Goal: Book appointment/travel/reservation

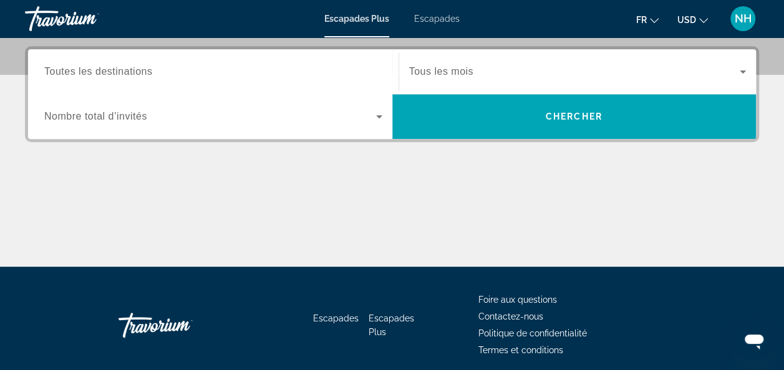
scroll to position [324, 0]
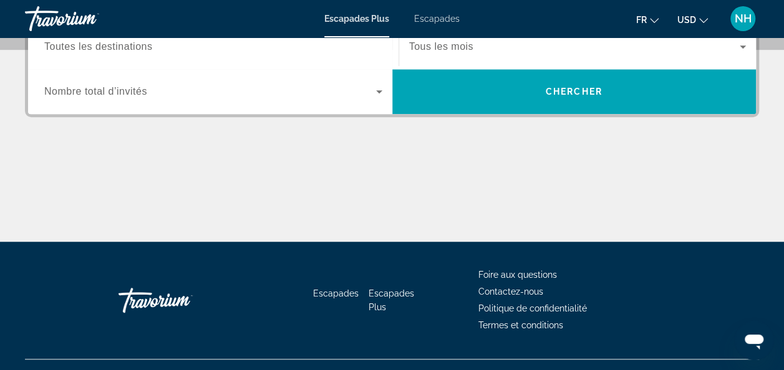
click at [683, 16] on span "USD" at bounding box center [686, 20] width 19 height 10
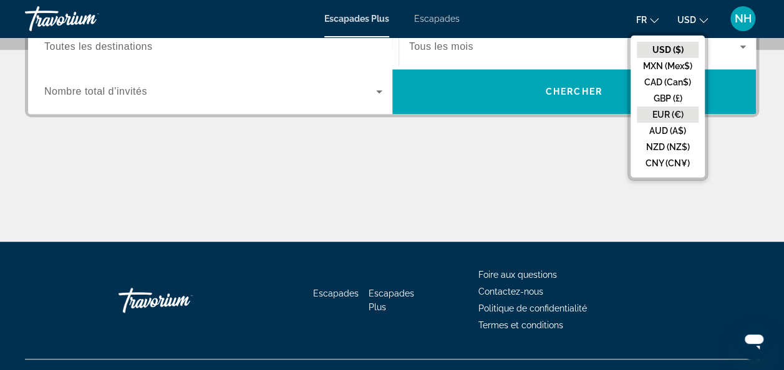
click at [665, 112] on button "EUR (€)" at bounding box center [668, 115] width 62 height 16
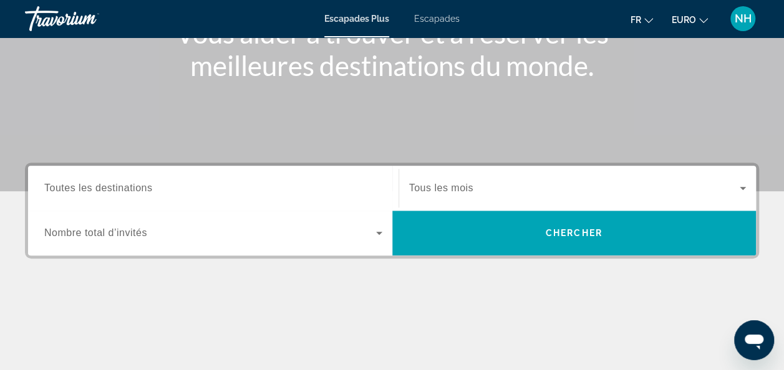
scroll to position [108, 0]
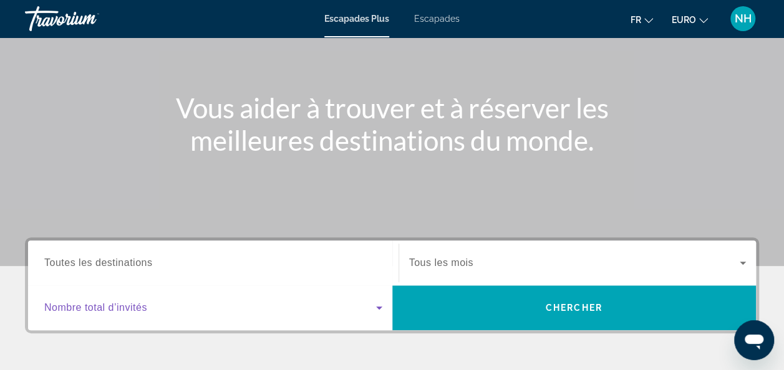
click at [378, 305] on icon "Widget de recherche" at bounding box center [379, 308] width 15 height 15
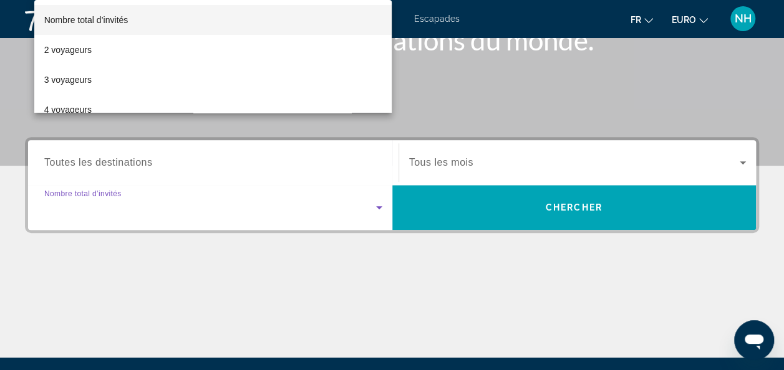
scroll to position [304, 0]
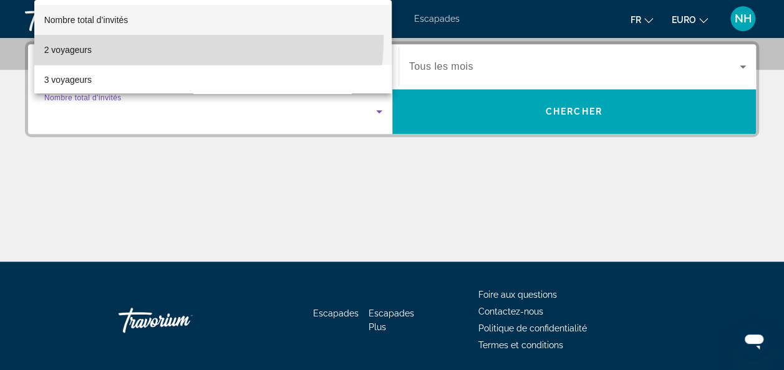
click at [153, 39] on mat-option "2 voyageurs" at bounding box center [213, 50] width 358 height 30
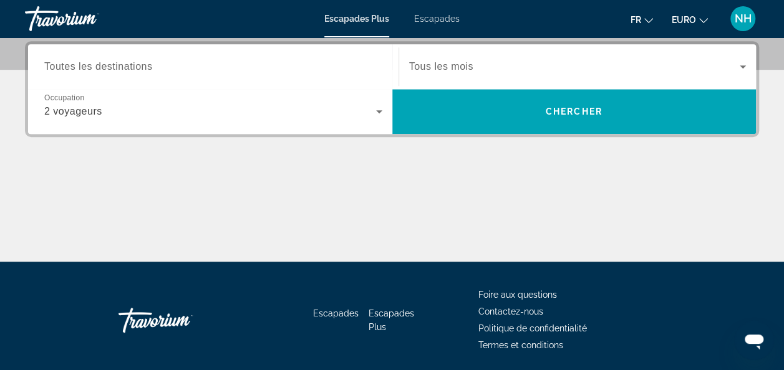
click at [435, 66] on span "Tous les mois" at bounding box center [441, 66] width 64 height 11
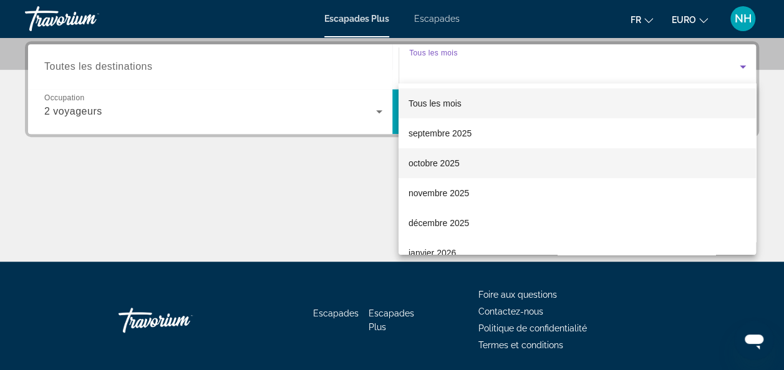
click at [439, 167] on font "octobre 2025" at bounding box center [433, 163] width 51 height 10
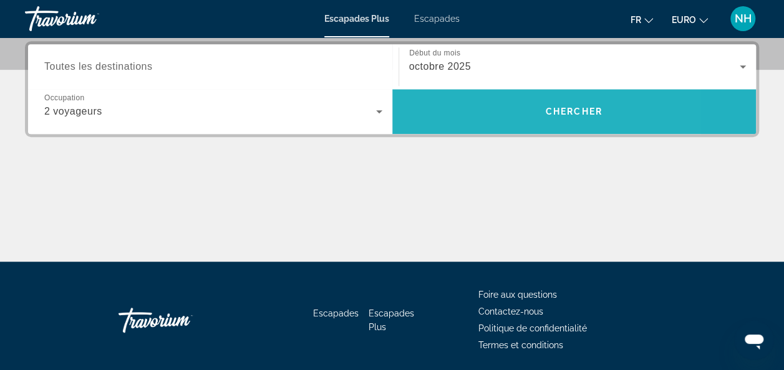
click at [491, 120] on span "Widget de recherche" at bounding box center [574, 112] width 364 height 30
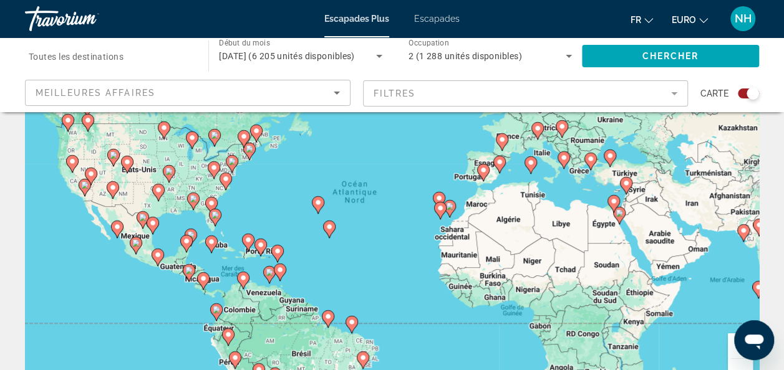
scroll to position [125, 0]
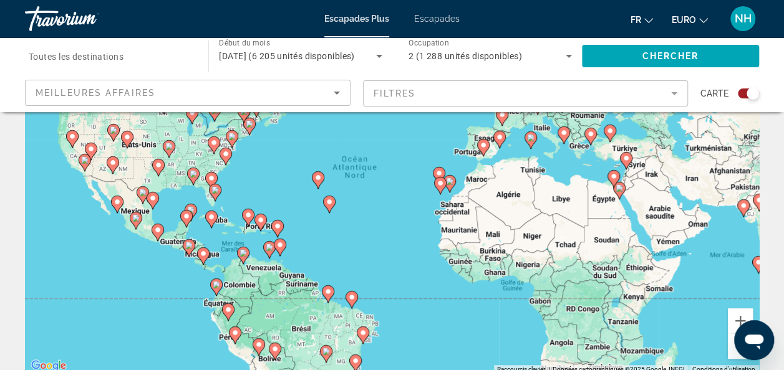
click at [135, 216] on image "Contenu principal" at bounding box center [135, 217] width 7 height 7
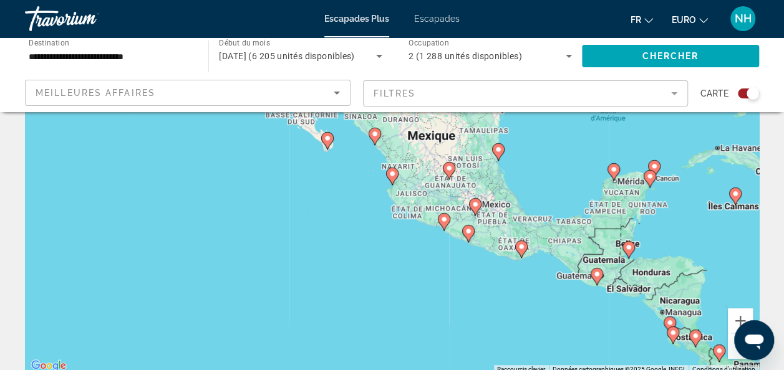
click at [660, 165] on icon "Contenu principal" at bounding box center [654, 168] width 12 height 17
type input "**********"
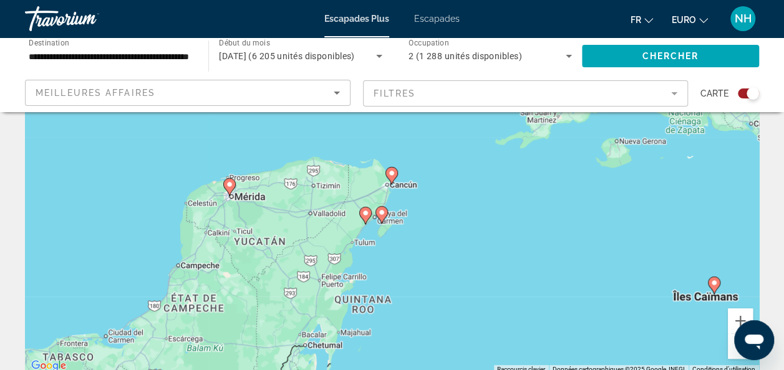
click at [378, 214] on image "Contenu principal" at bounding box center [381, 212] width 7 height 7
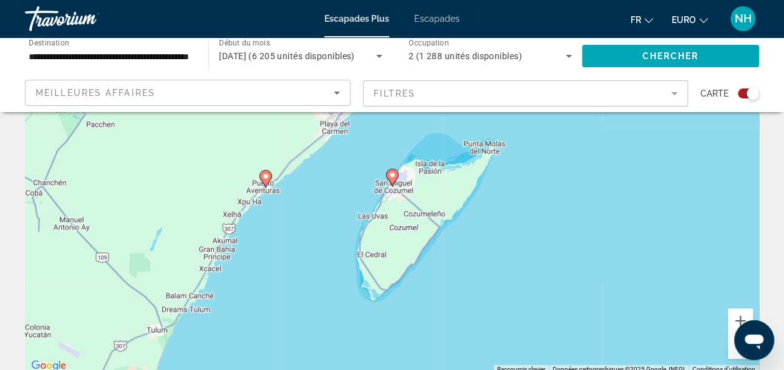
click at [393, 189] on div "Pour activer le glissement avec le clavier, appuyez sur Alt+Entrée. Une fois ce…" at bounding box center [392, 187] width 734 height 374
click at [159, 332] on div "Pour activer le glissement avec le clavier, appuyez sur Alt+Entrée. Une fois ce…" at bounding box center [392, 187] width 734 height 374
click at [394, 183] on gmp-advanced-marker "Contenu principal" at bounding box center [392, 177] width 12 height 19
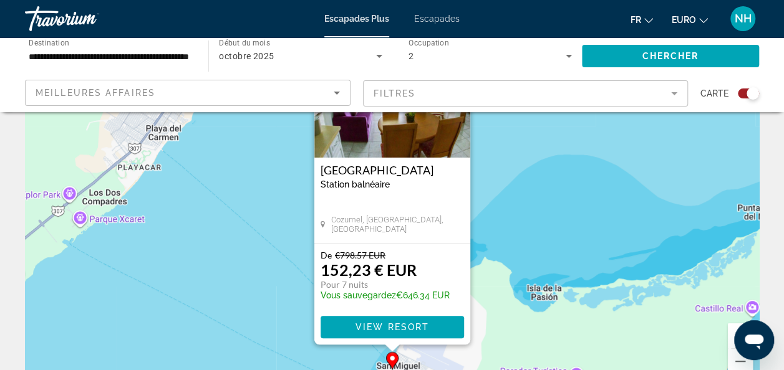
scroll to position [0, 0]
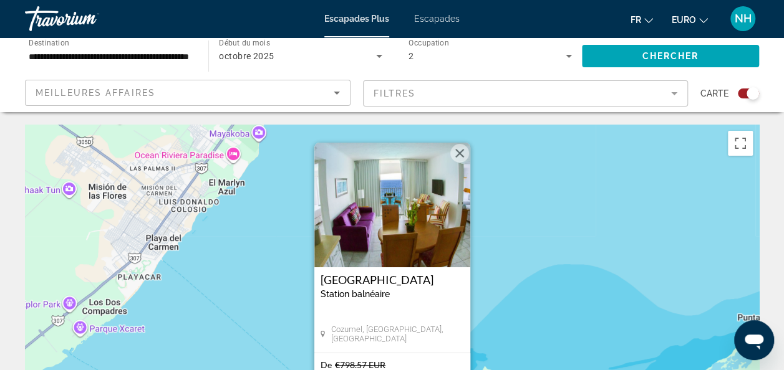
click at [466, 158] on button "Fermer" at bounding box center [459, 153] width 19 height 19
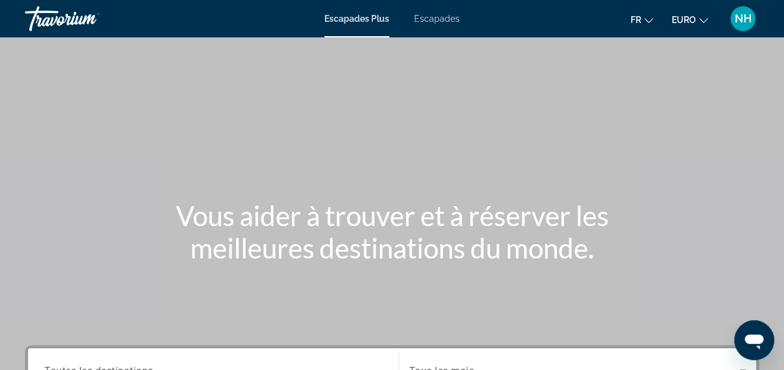
click at [443, 17] on span "Escapades" at bounding box center [437, 19] width 46 height 10
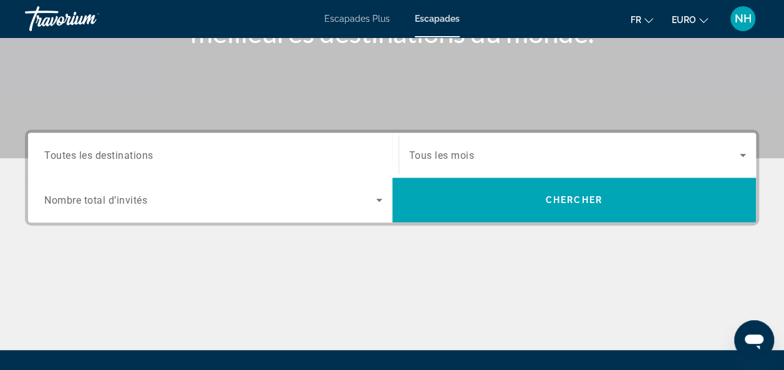
scroll to position [249, 0]
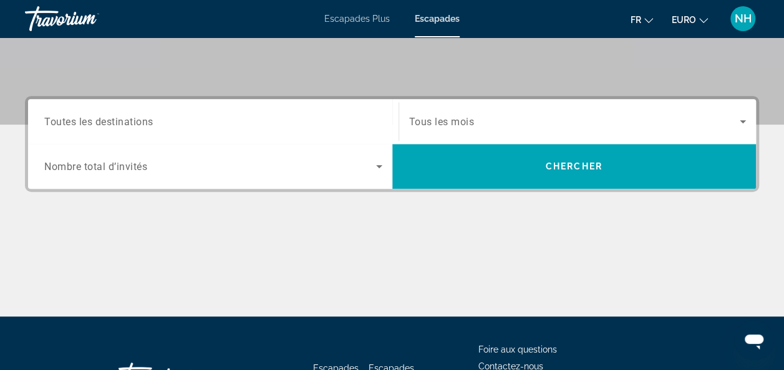
click at [386, 166] on div "Occupancy Nombre total d’invités" at bounding box center [213, 166] width 358 height 35
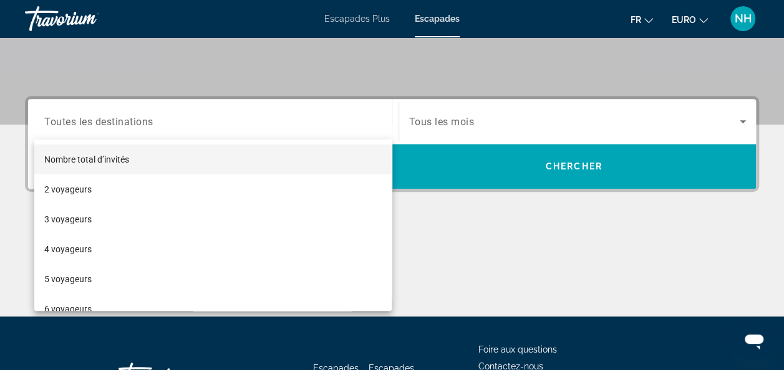
scroll to position [304, 0]
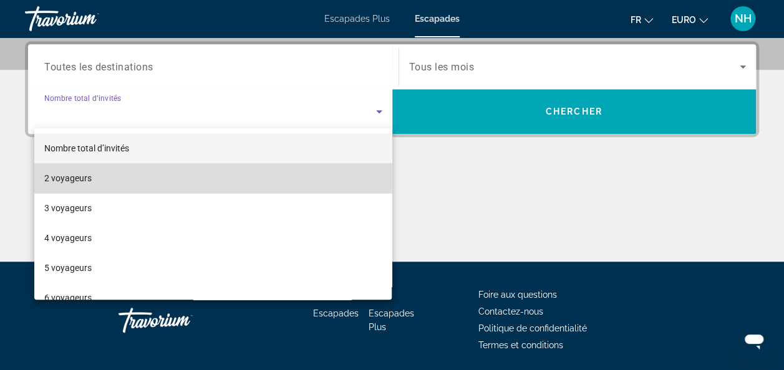
click at [314, 182] on mat-option "2 voyageurs" at bounding box center [213, 178] width 358 height 30
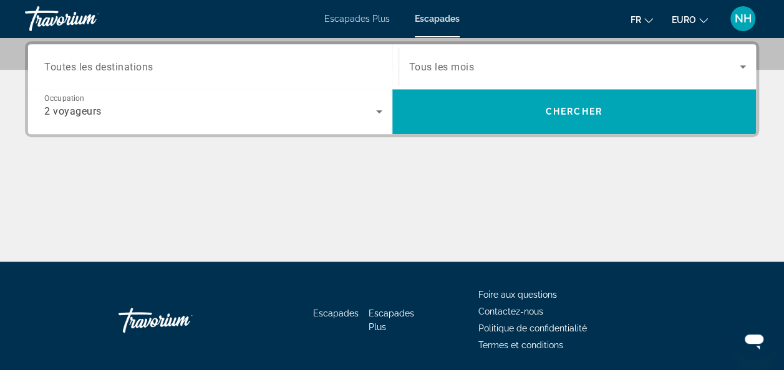
click at [463, 64] on span "Tous les mois" at bounding box center [441, 67] width 65 height 12
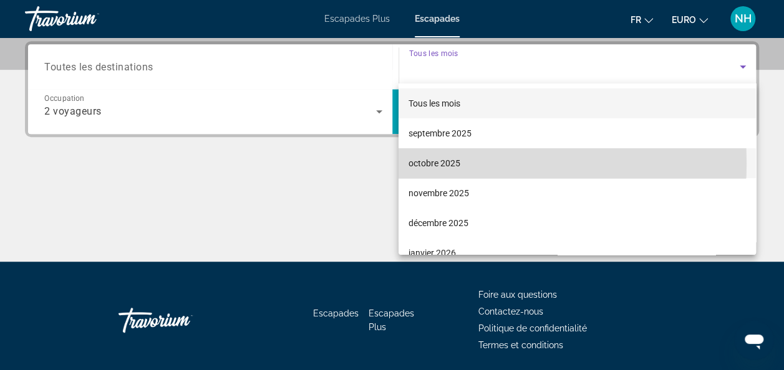
click at [453, 163] on font "octobre 2025" at bounding box center [434, 163] width 52 height 10
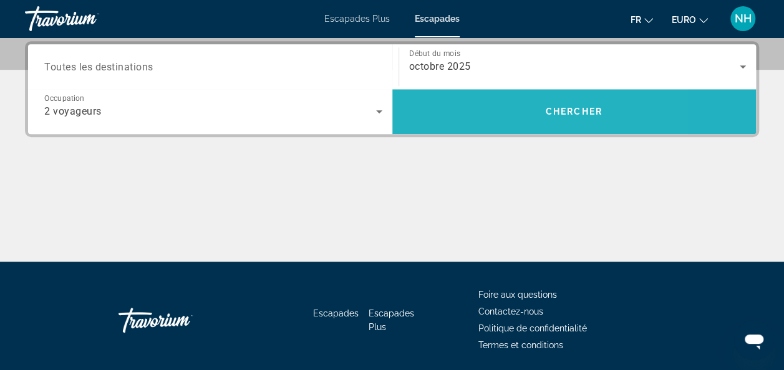
click at [484, 108] on span "Widget de recherche" at bounding box center [574, 112] width 364 height 30
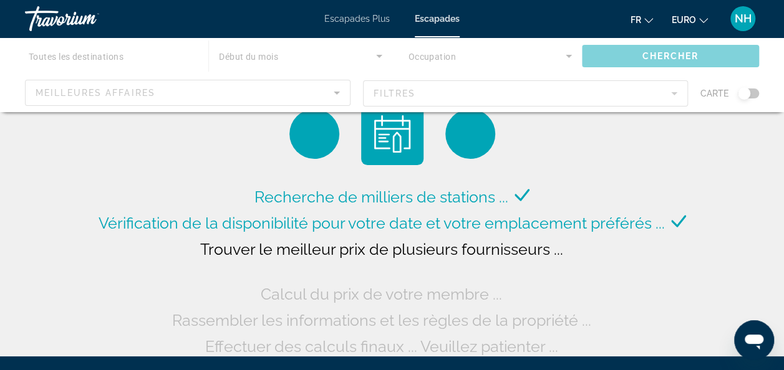
click at [484, 108] on div "Contenu principal" at bounding box center [392, 74] width 784 height 75
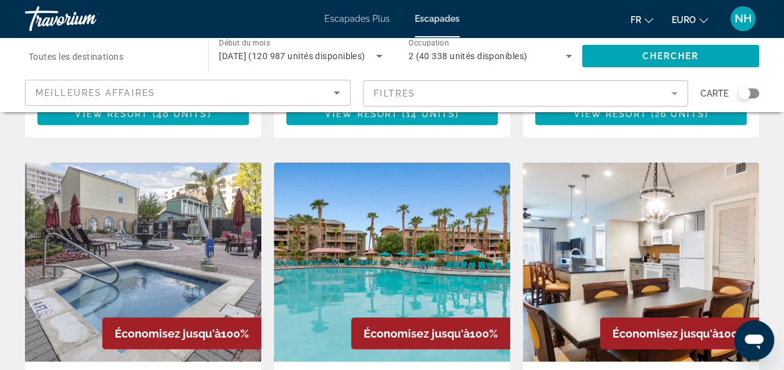
scroll to position [1496, 0]
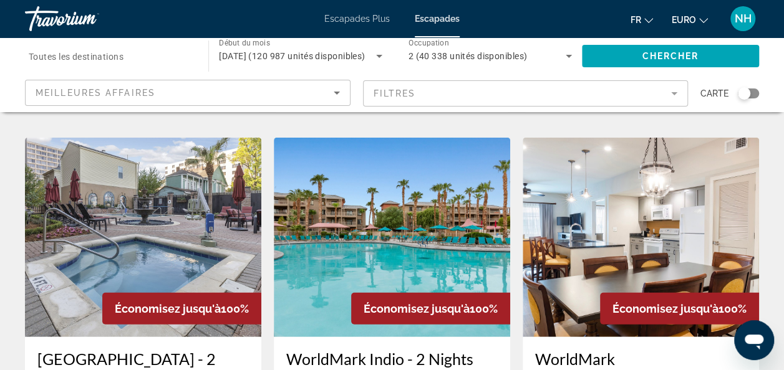
click at [374, 15] on span "Escapades Plus" at bounding box center [356, 19] width 65 height 10
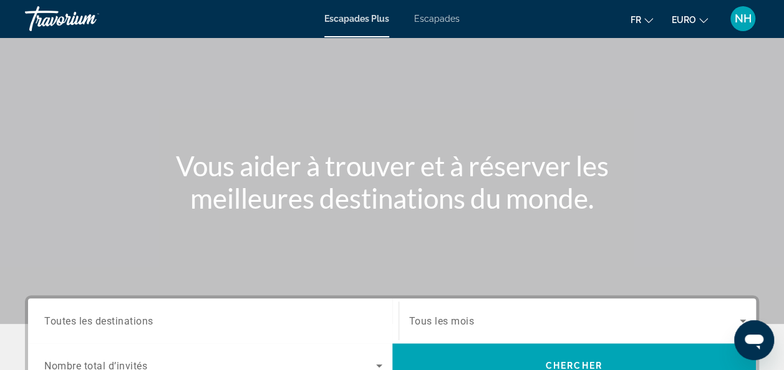
scroll to position [141, 0]
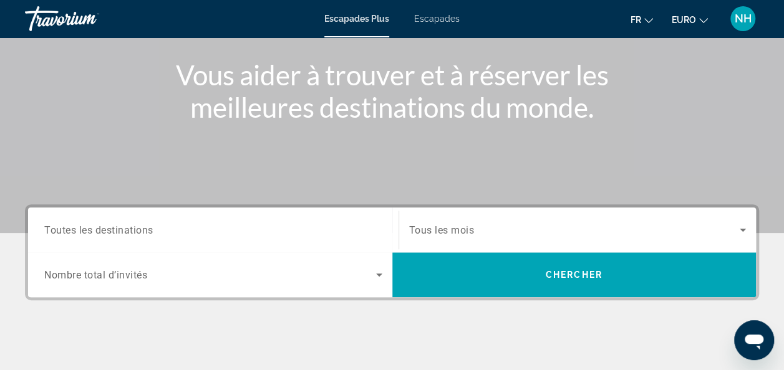
click at [378, 271] on icon "Widget de recherche" at bounding box center [379, 274] width 15 height 15
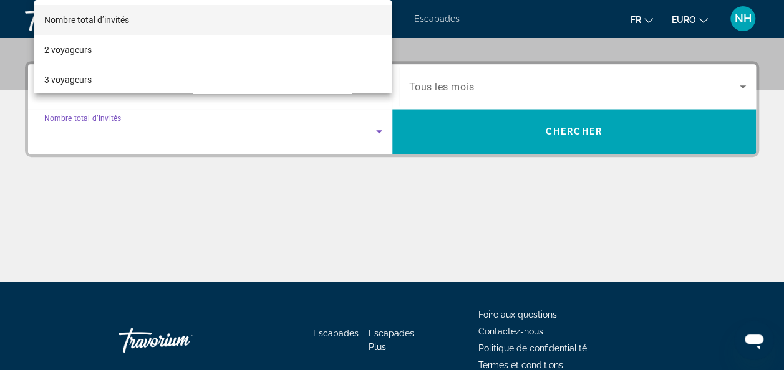
scroll to position [304, 0]
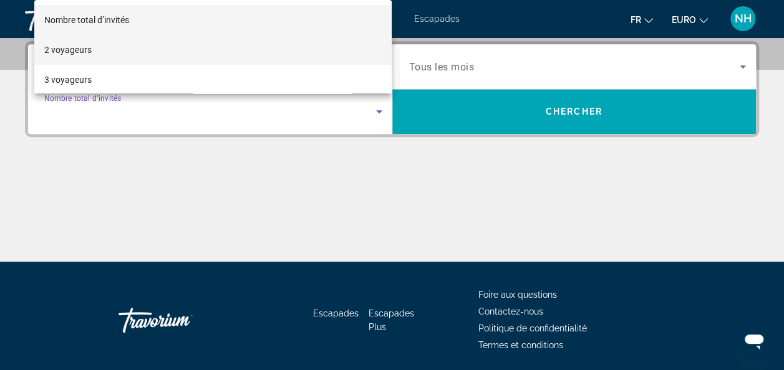
click at [302, 52] on mat-option "2 voyageurs" at bounding box center [213, 50] width 358 height 30
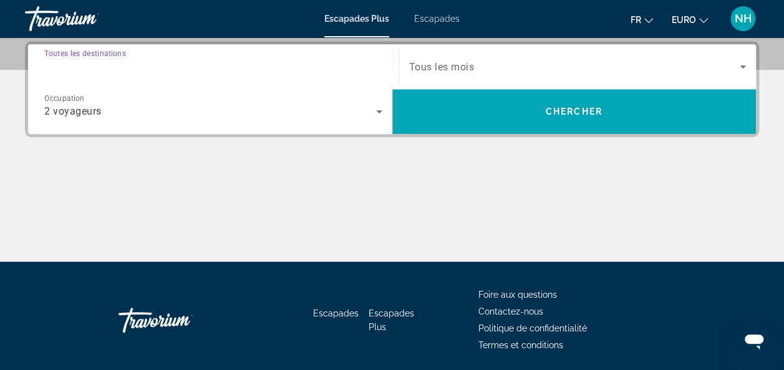
click at [318, 69] on input "Destination Toutes les destinations" at bounding box center [213, 67] width 338 height 15
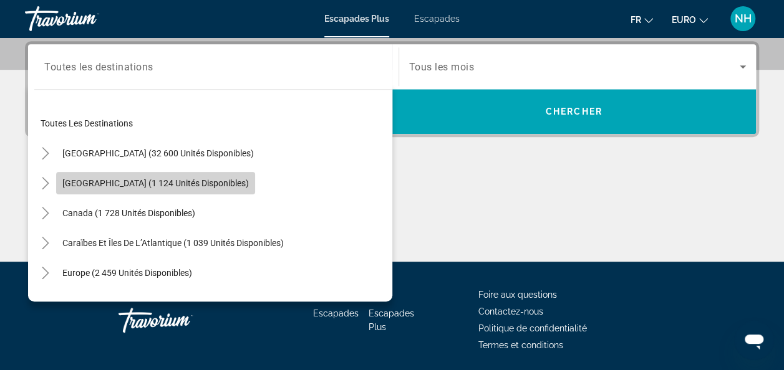
click at [175, 186] on span "[GEOGRAPHIC_DATA] (1 124 unités disponibles)" at bounding box center [155, 183] width 186 height 10
type input "**********"
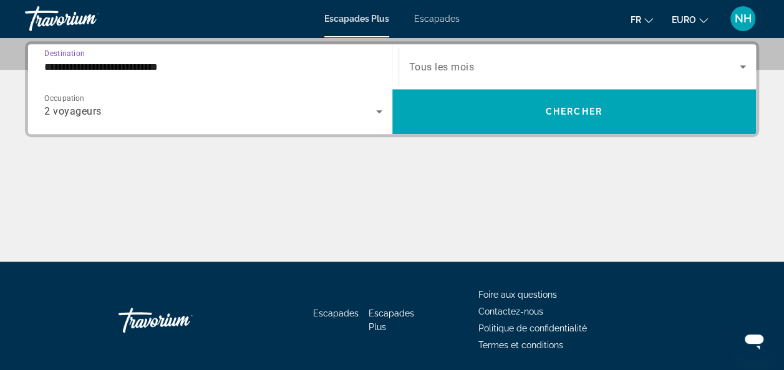
click at [446, 61] on span "Tous les mois" at bounding box center [441, 67] width 65 height 12
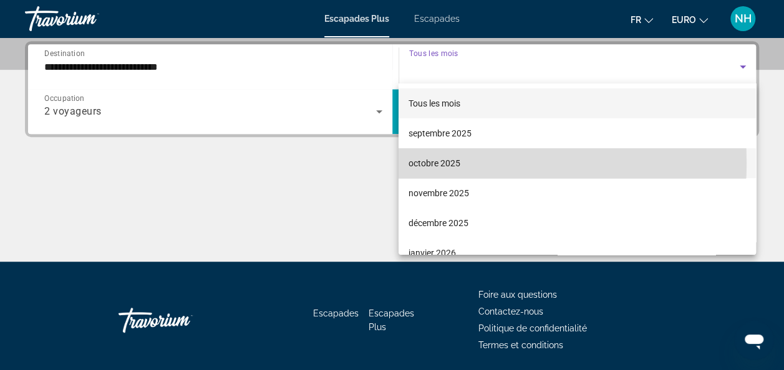
click at [446, 163] on font "octobre 2025" at bounding box center [434, 163] width 52 height 10
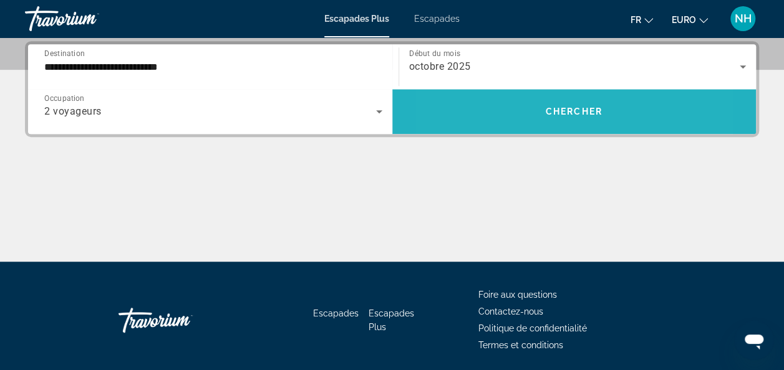
click at [507, 115] on span "Widget de recherche" at bounding box center [574, 112] width 364 height 30
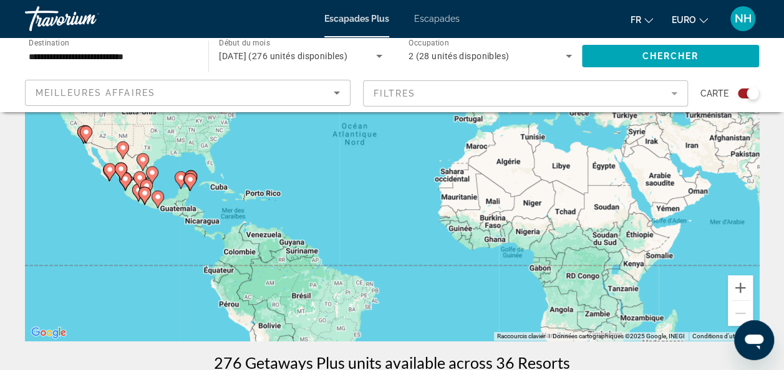
scroll to position [175, 0]
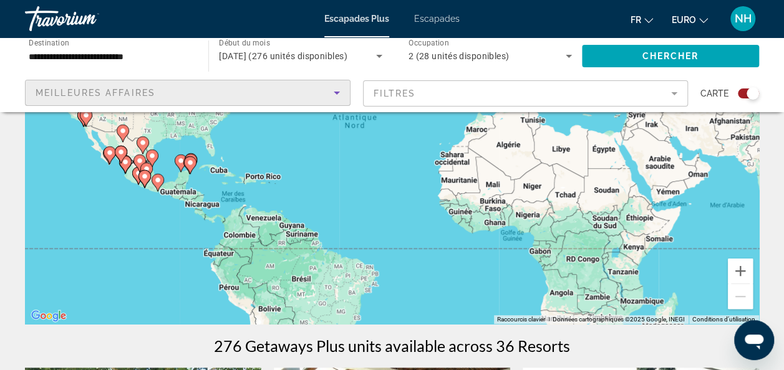
click at [130, 98] on div "Meilleures affaires" at bounding box center [185, 92] width 298 height 15
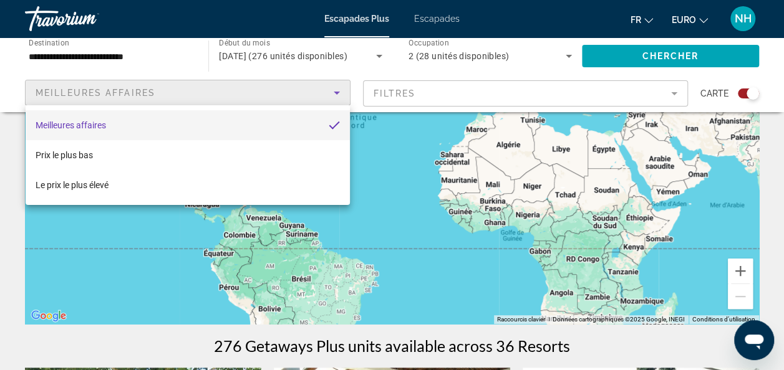
click at [408, 131] on div at bounding box center [392, 185] width 784 height 370
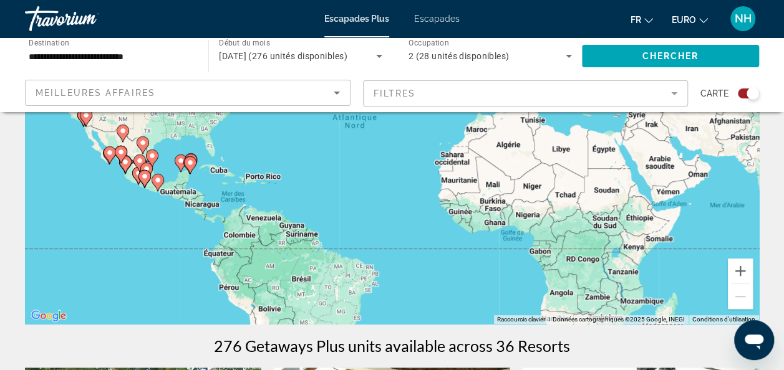
click at [187, 168] on icon "Contenu principal" at bounding box center [189, 165] width 11 height 16
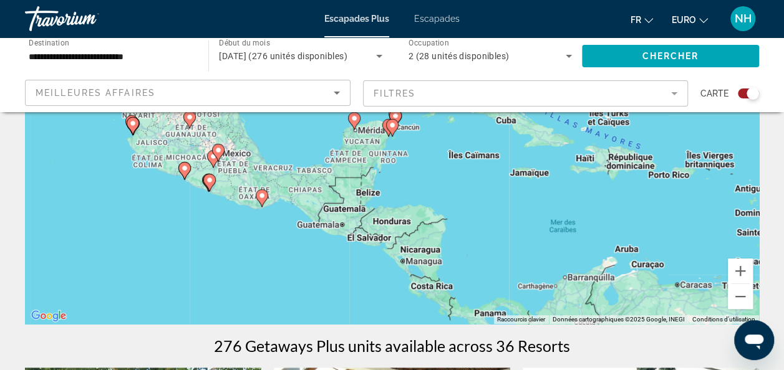
click at [401, 115] on icon "Contenu principal" at bounding box center [395, 118] width 12 height 17
type input "**********"
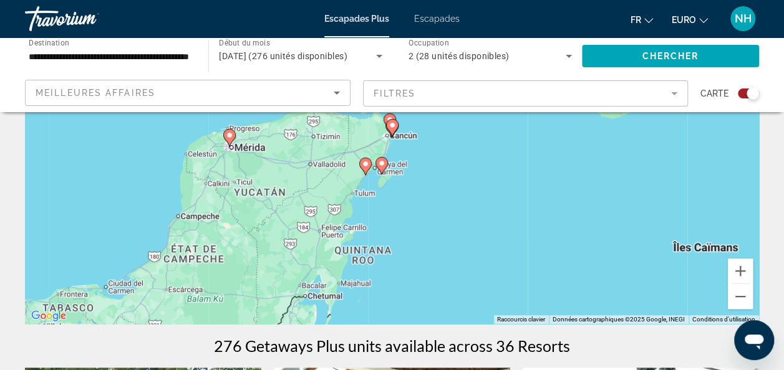
click at [393, 130] on icon "Contenu principal" at bounding box center [391, 128] width 11 height 16
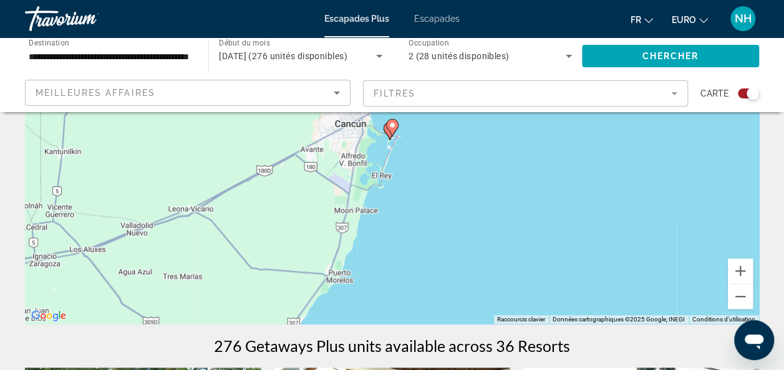
click at [390, 132] on icon "Contenu principal" at bounding box center [391, 128] width 11 height 16
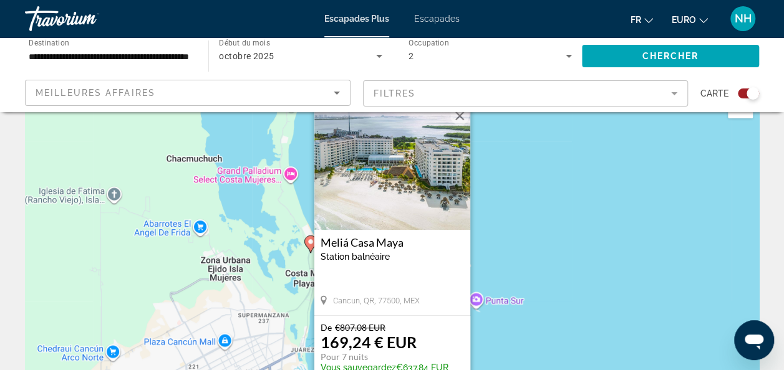
scroll to position [116, 0]
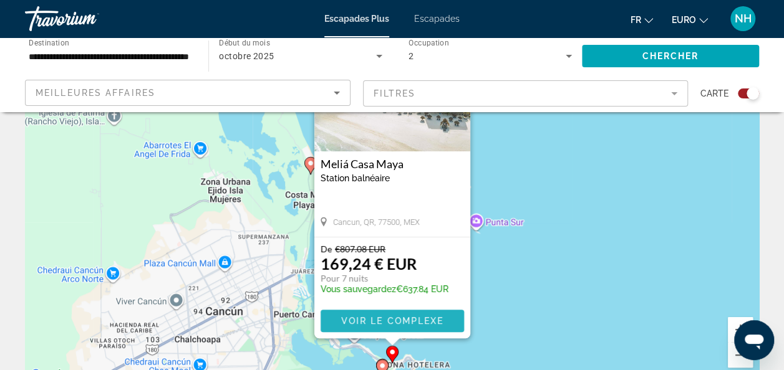
click at [413, 324] on span "Voir le complexe" at bounding box center [391, 321] width 103 height 10
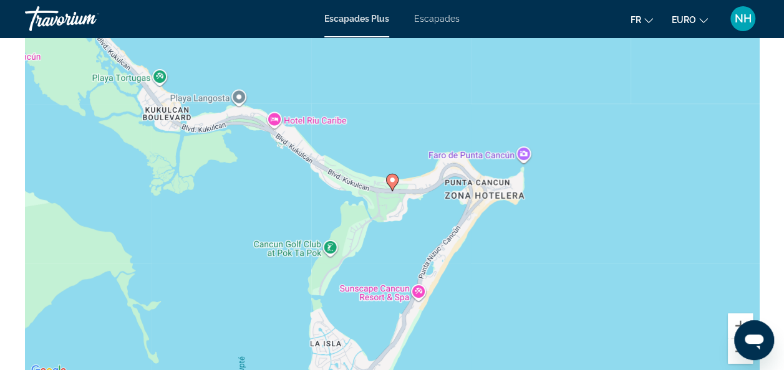
scroll to position [2387, 0]
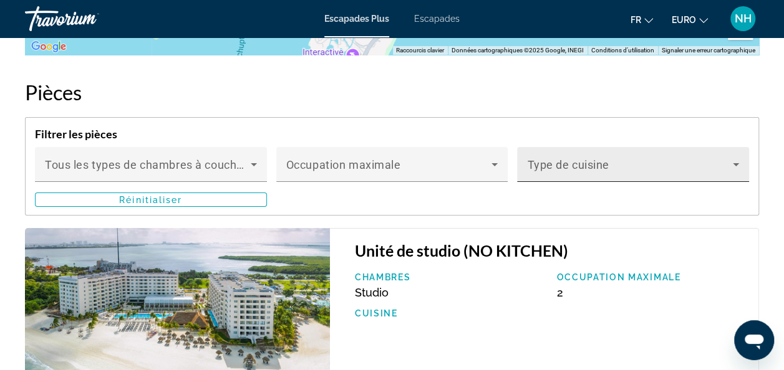
click at [520, 163] on div "Type de cuisine" at bounding box center [633, 164] width 232 height 35
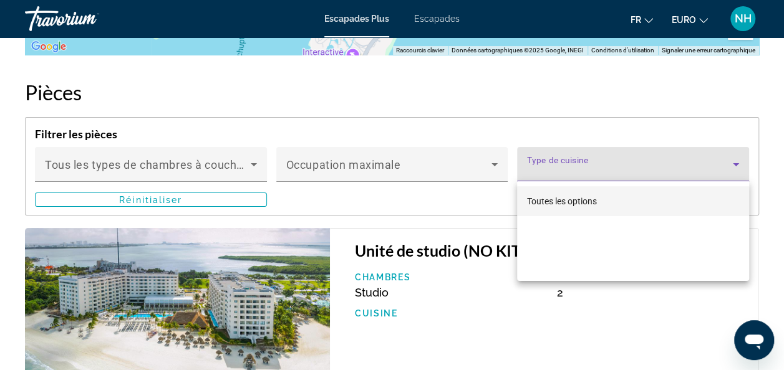
click at [197, 195] on div at bounding box center [392, 185] width 784 height 370
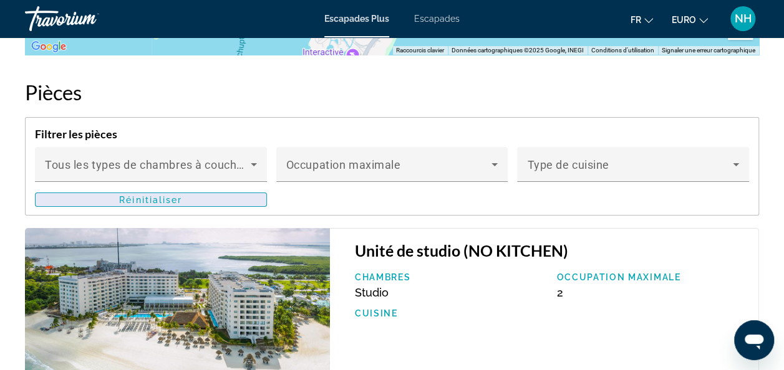
click at [187, 185] on span "Contenu principal" at bounding box center [151, 200] width 231 height 30
click at [370, 19] on span "Escapades Plus" at bounding box center [356, 19] width 65 height 10
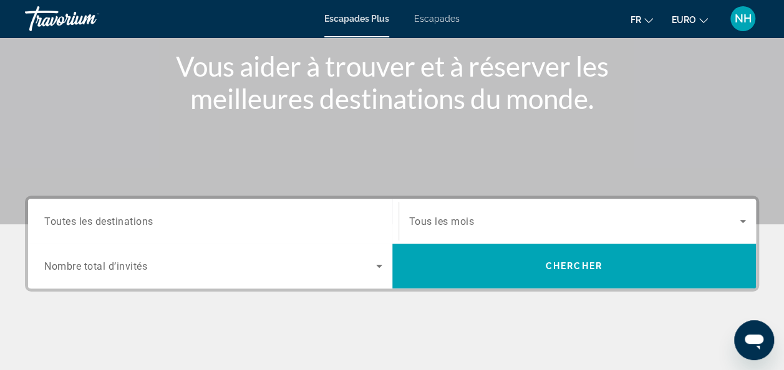
scroll to position [216, 0]
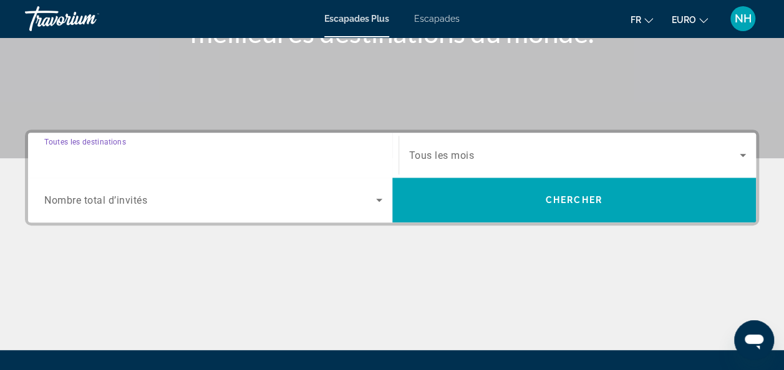
click at [168, 155] on input "Destination Toutes les destinations" at bounding box center [213, 155] width 338 height 15
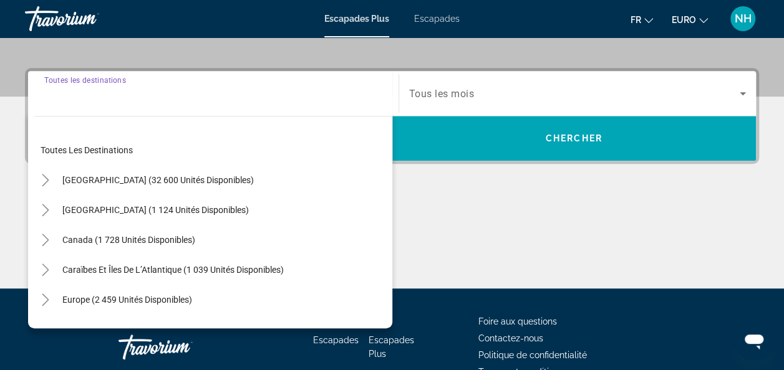
scroll to position [304, 0]
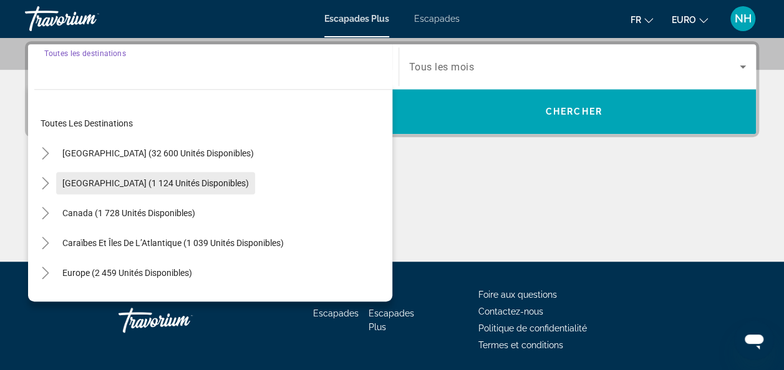
click at [173, 183] on span "[GEOGRAPHIC_DATA] (1 124 unités disponibles)" at bounding box center [155, 183] width 186 height 10
type input "**********"
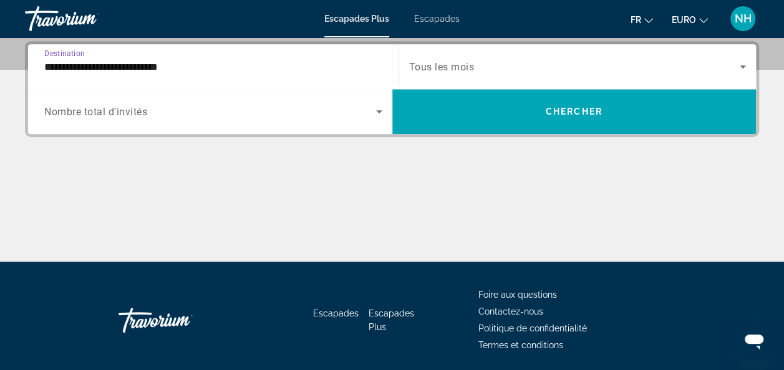
click at [169, 112] on span "Widget de recherche" at bounding box center [210, 111] width 332 height 15
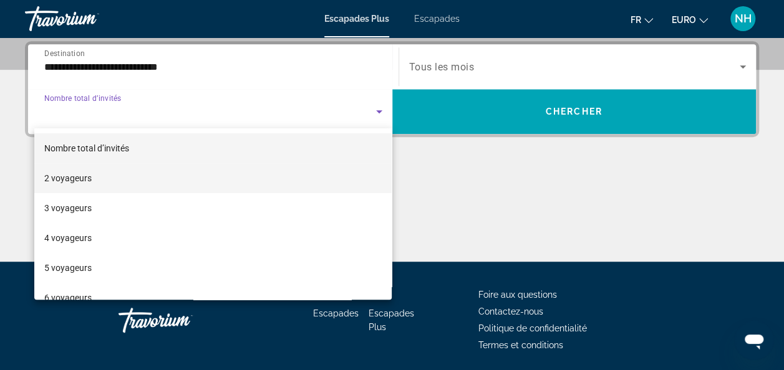
click at [138, 180] on mat-option "2 voyageurs" at bounding box center [213, 178] width 358 height 30
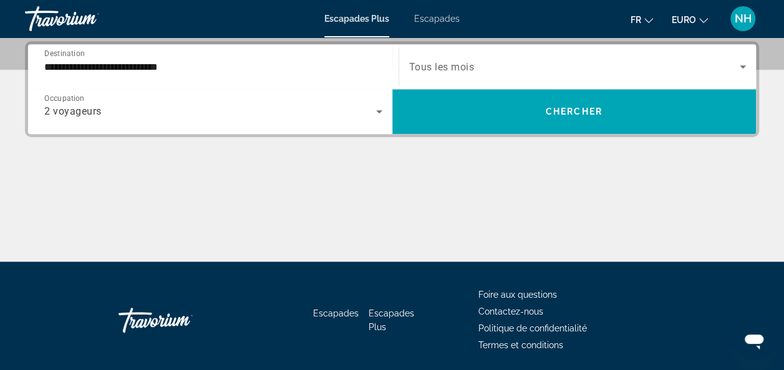
click at [419, 65] on span "Tous les mois" at bounding box center [441, 67] width 65 height 12
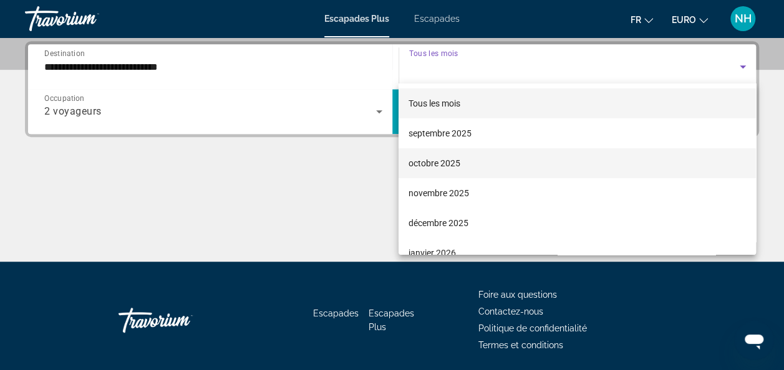
click at [420, 165] on font "octobre 2025" at bounding box center [434, 163] width 52 height 10
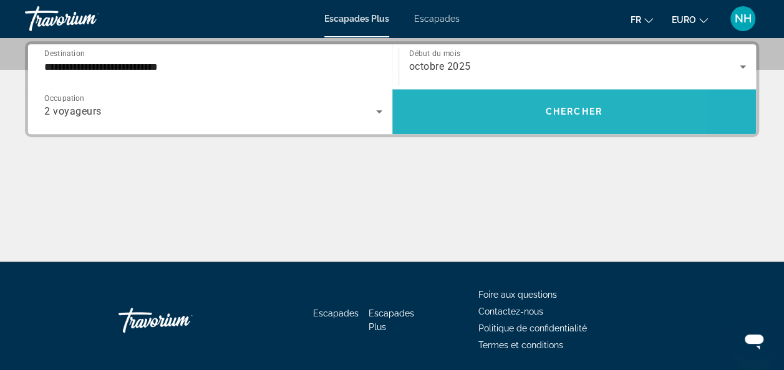
click at [494, 101] on span "Widget de recherche" at bounding box center [574, 112] width 364 height 30
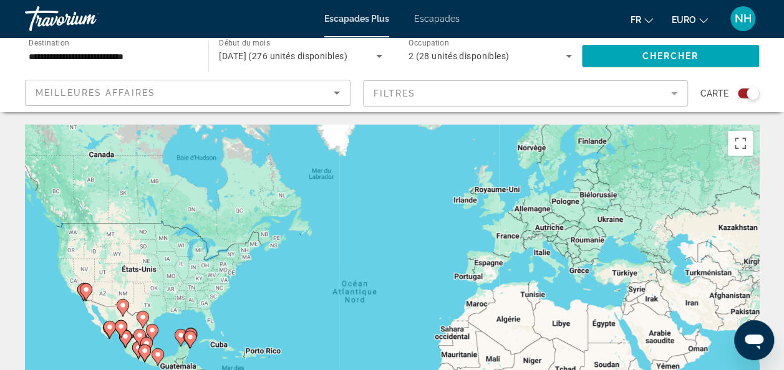
click at [192, 343] on icon "Contenu principal" at bounding box center [189, 340] width 11 height 16
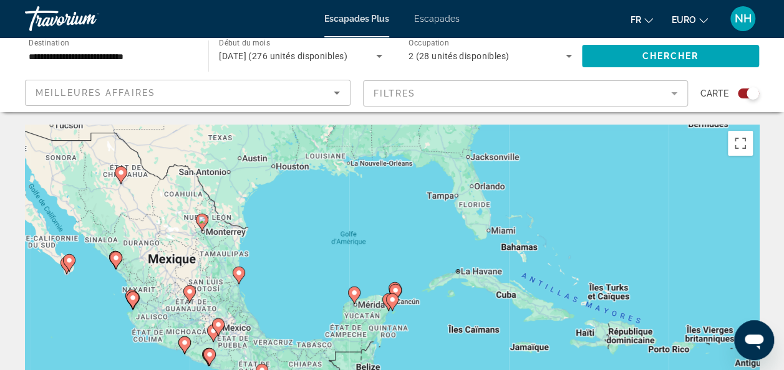
click at [401, 288] on gmp-advanced-marker "Contenu principal" at bounding box center [395, 293] width 12 height 19
type input "**********"
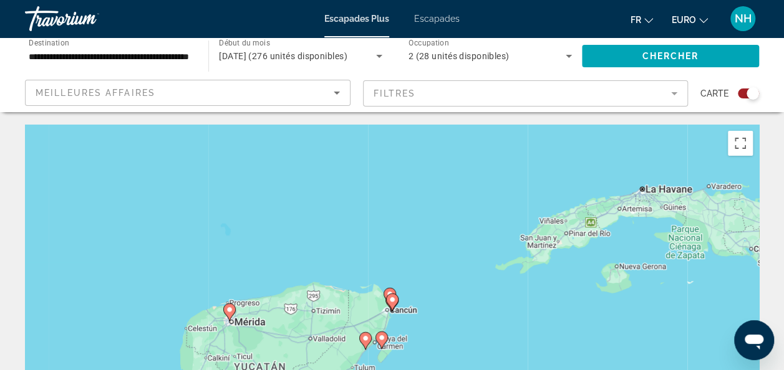
click at [388, 287] on div "Pour naviguer, appuyez sur les touches fléchées. Pour activer le glissement ave…" at bounding box center [392, 312] width 734 height 374
click at [390, 292] on image "Contenu principal" at bounding box center [389, 294] width 7 height 7
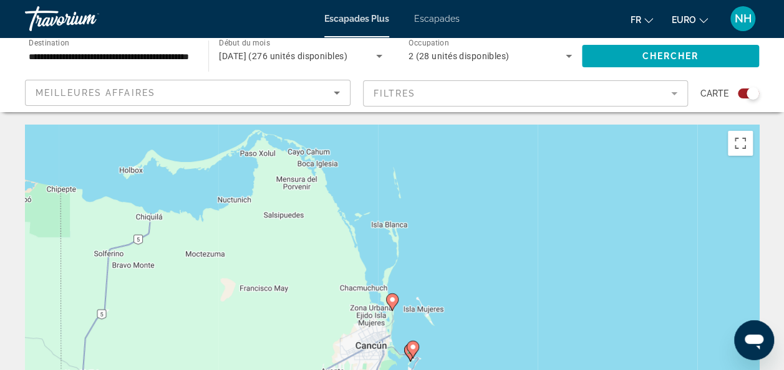
click at [396, 301] on icon "Contenu principal" at bounding box center [391, 302] width 11 height 16
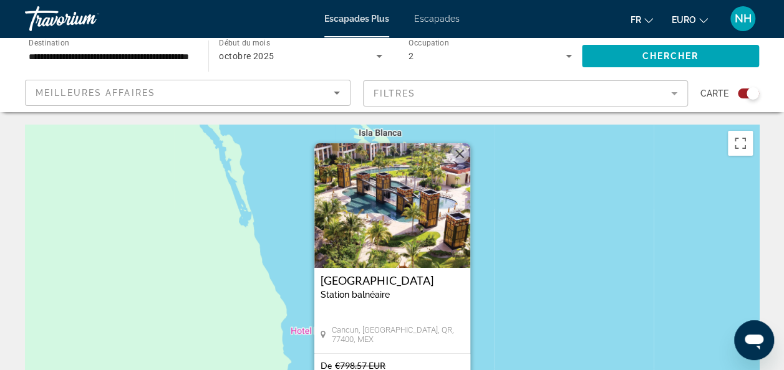
click at [381, 251] on img "Contenu principal" at bounding box center [392, 205] width 156 height 125
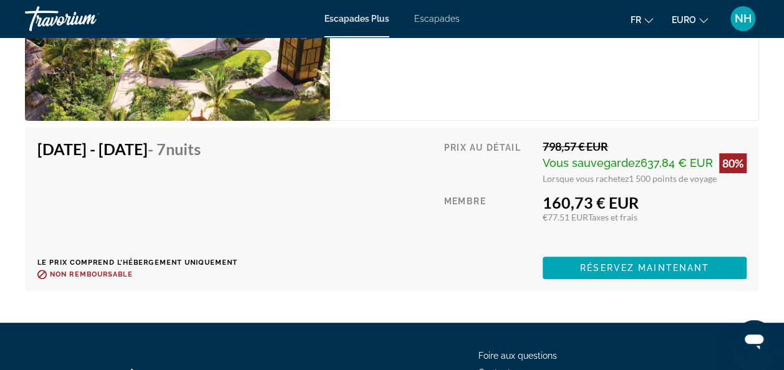
scroll to position [2464, 0]
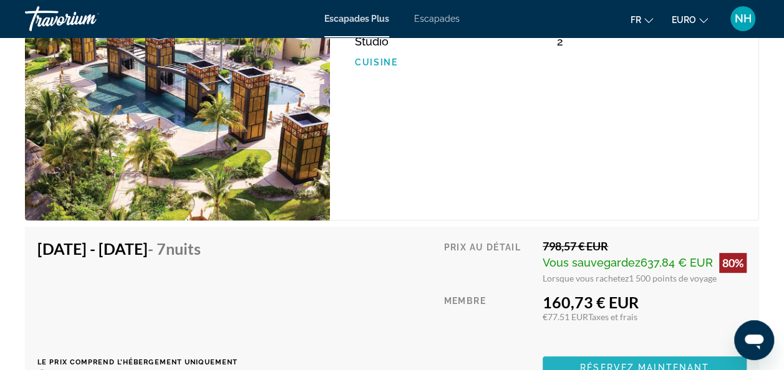
click at [621, 363] on span "Réservez maintenant" at bounding box center [644, 368] width 129 height 10
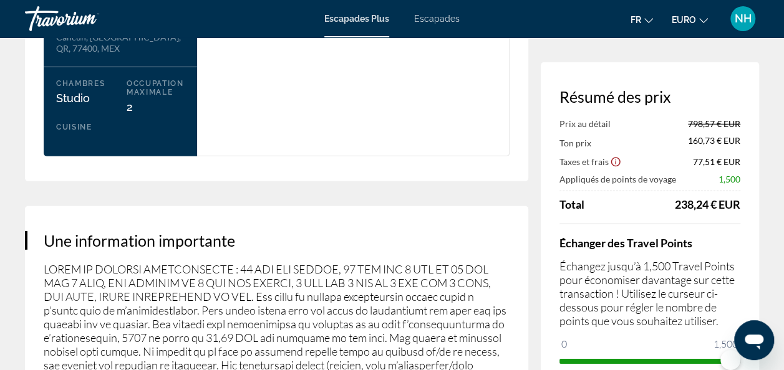
scroll to position [1606, 0]
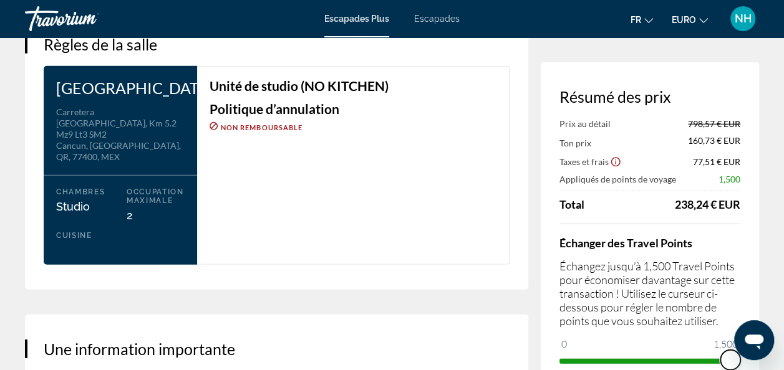
click at [729, 362] on span "ngx-slider" at bounding box center [730, 360] width 20 height 20
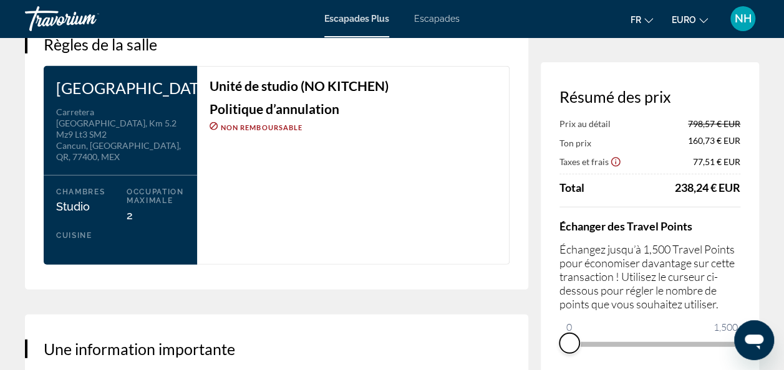
drag, startPoint x: 729, startPoint y: 362, endPoint x: 560, endPoint y: 378, distance: 169.7
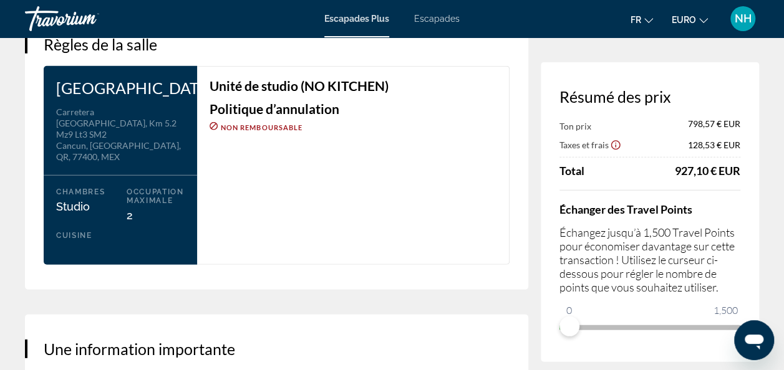
click at [629, 200] on div "Échanger des Travel Points Échangez jusqu’à 1,500 Travel Points pour économiser…" at bounding box center [649, 263] width 181 height 147
click at [350, 19] on span "Escapades Plus" at bounding box center [356, 19] width 65 height 10
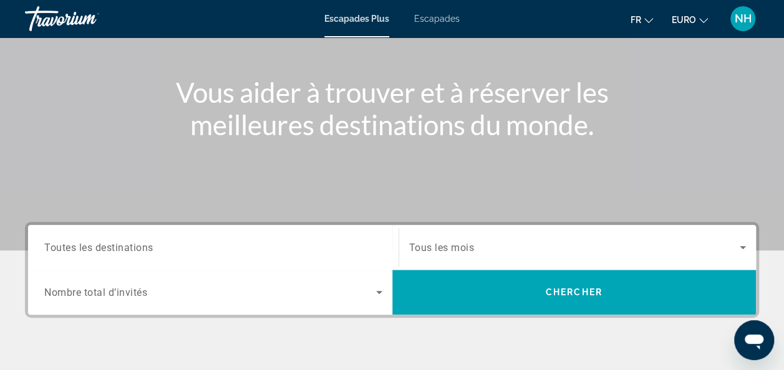
scroll to position [107, 0]
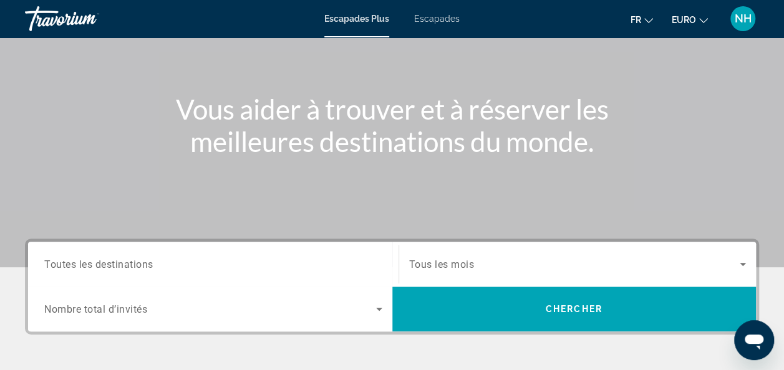
click at [301, 252] on div "Widget de recherche" at bounding box center [213, 265] width 338 height 36
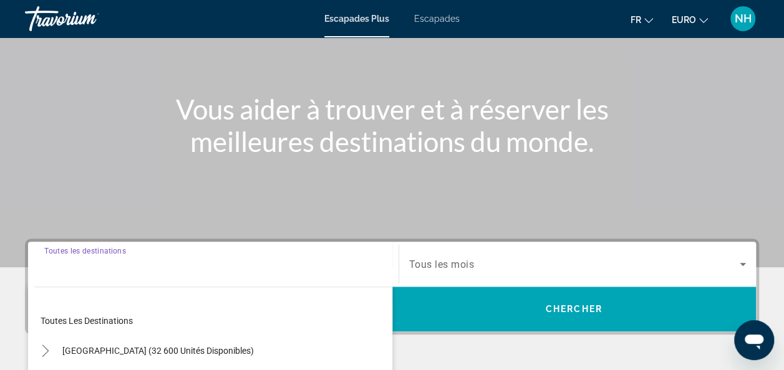
scroll to position [304, 0]
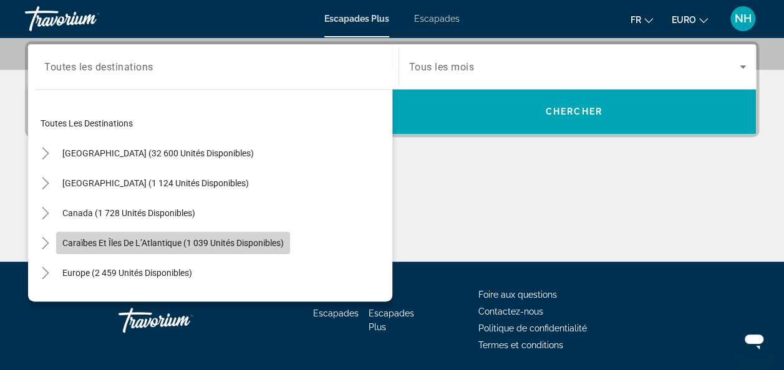
click at [211, 241] on span "Caraïbes et îles de l’Atlantique (1 039 unités disponibles)" at bounding box center [172, 243] width 221 height 10
type input "**********"
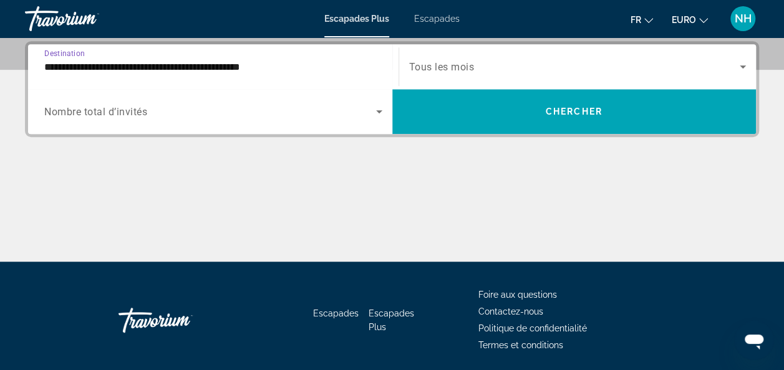
click at [178, 107] on span "Widget de recherche" at bounding box center [210, 111] width 332 height 15
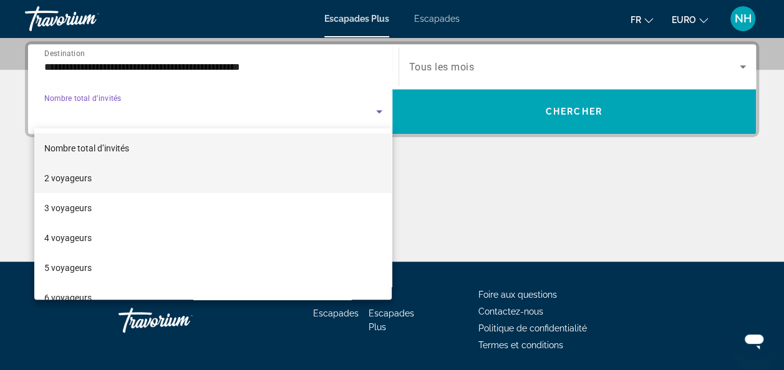
click at [137, 180] on mat-option "2 voyageurs" at bounding box center [213, 178] width 358 height 30
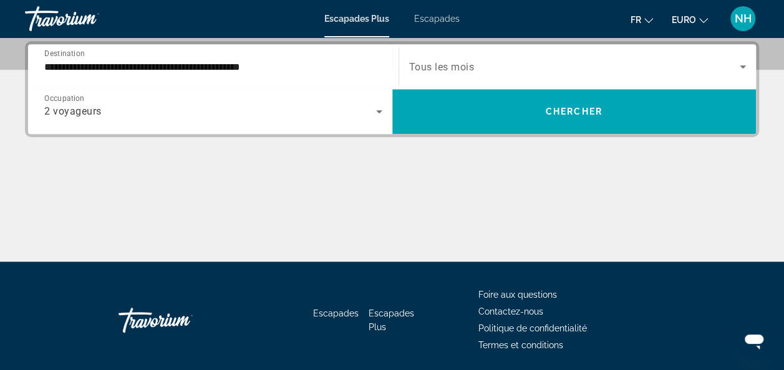
click at [453, 75] on div "Widget de recherche" at bounding box center [577, 66] width 337 height 35
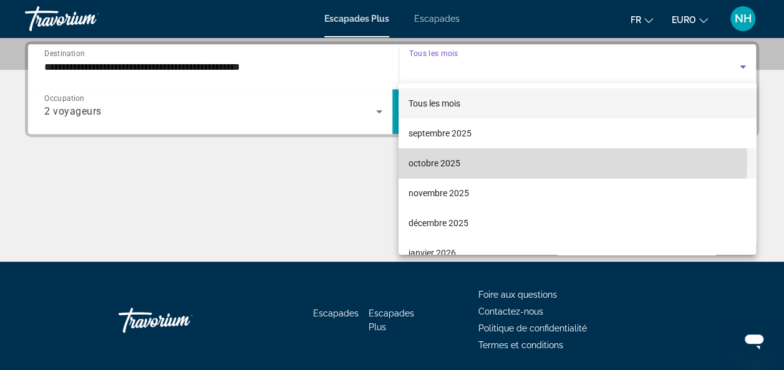
click at [445, 160] on font "octobre 2025" at bounding box center [434, 163] width 52 height 10
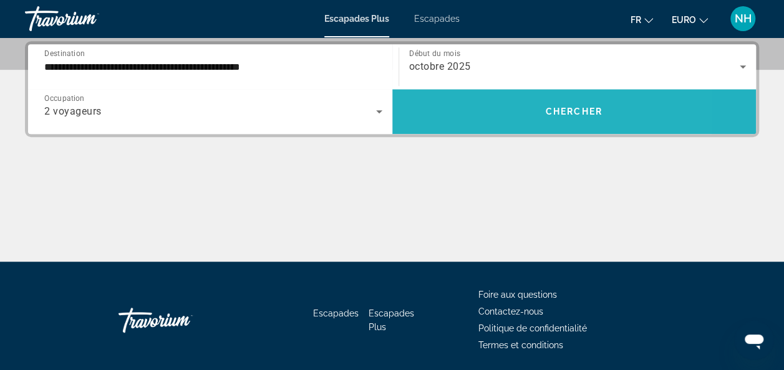
click at [496, 105] on span "Widget de recherche" at bounding box center [574, 112] width 364 height 30
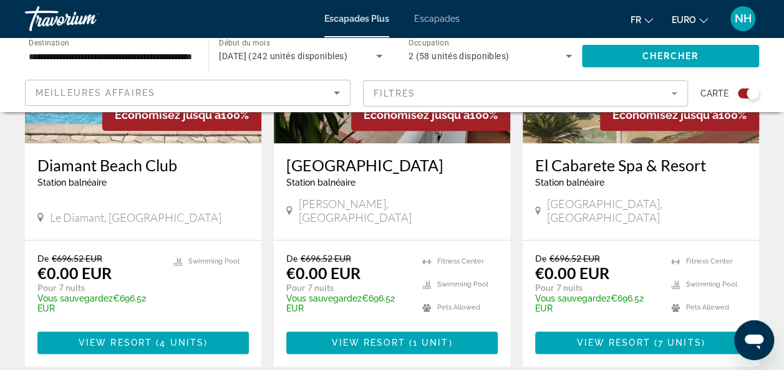
scroll to position [615, 0]
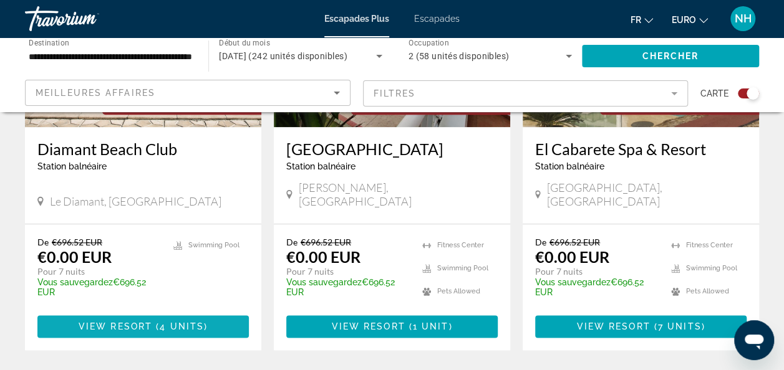
click at [178, 318] on span "Contenu principal" at bounding box center [142, 327] width 211 height 30
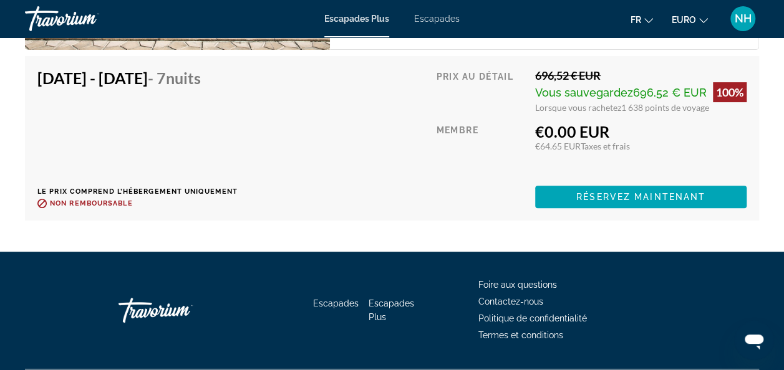
scroll to position [2503, 0]
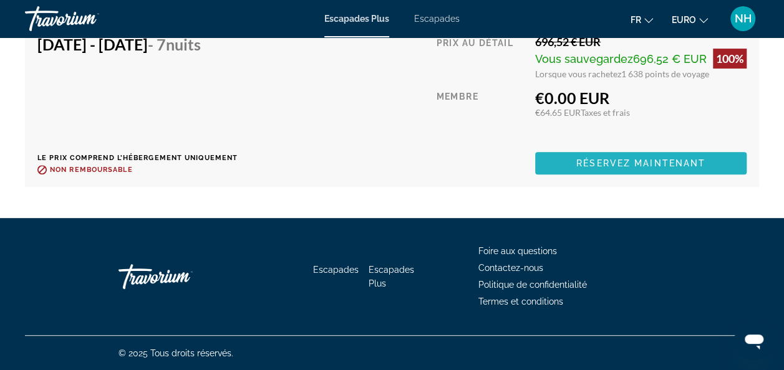
click at [650, 161] on span "Réservez maintenant" at bounding box center [640, 163] width 129 height 10
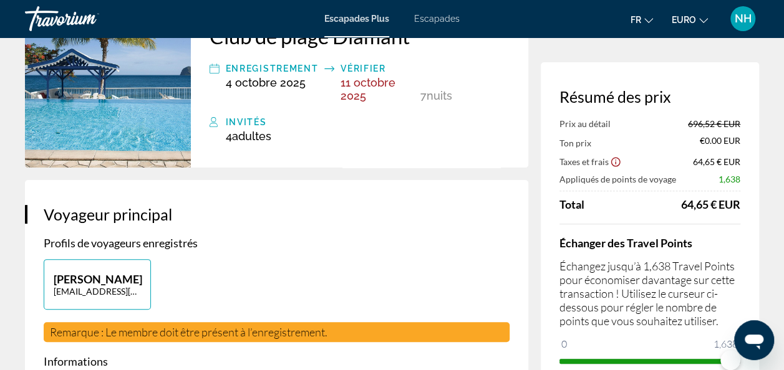
scroll to position [191, 0]
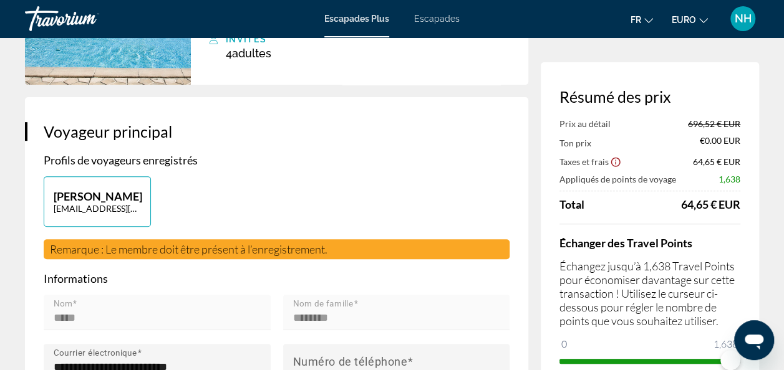
click at [380, 18] on span "Escapades Plus" at bounding box center [356, 19] width 65 height 10
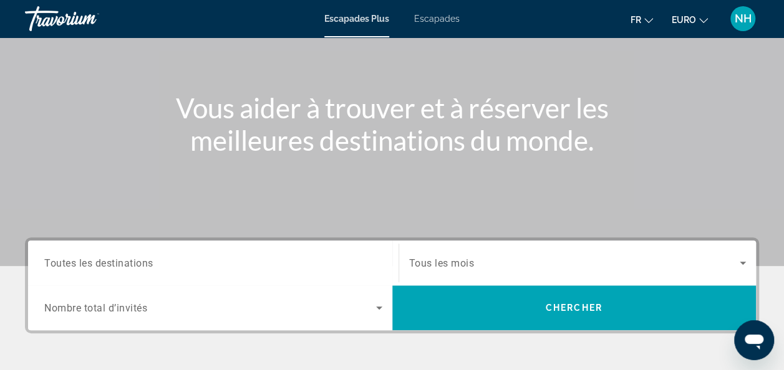
scroll to position [224, 0]
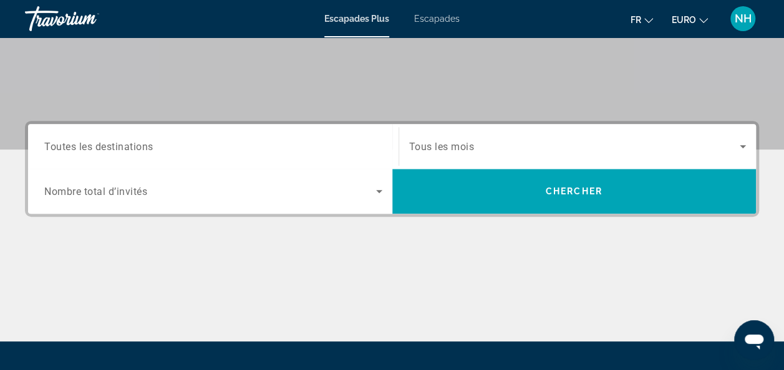
click at [355, 146] on input "Destination Toutes les destinations" at bounding box center [213, 147] width 338 height 15
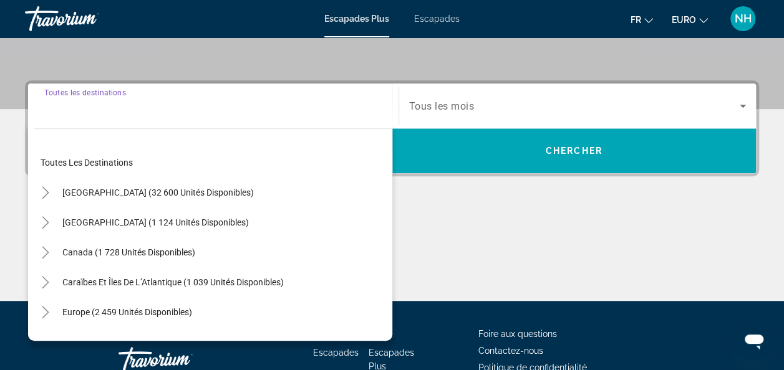
scroll to position [304, 0]
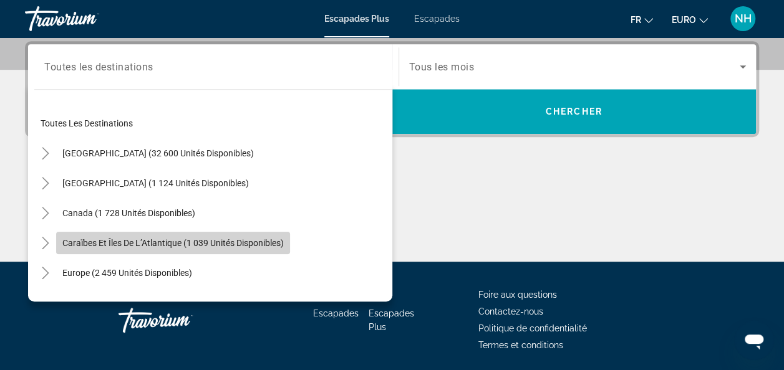
click at [200, 239] on span "Caraïbes et îles de l’Atlantique (1 039 unités disponibles)" at bounding box center [172, 243] width 221 height 10
type input "**********"
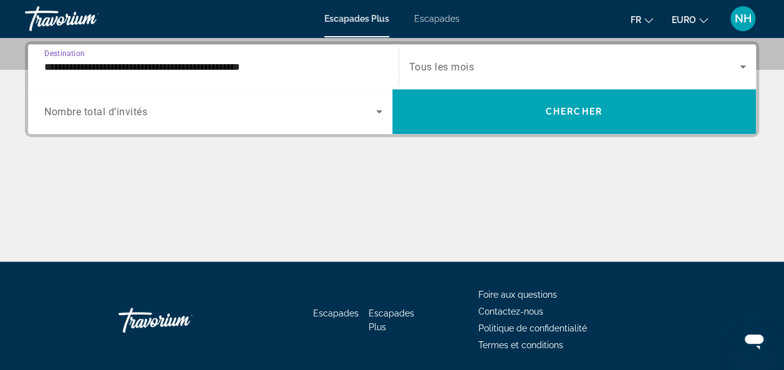
click at [157, 110] on span "Widget de recherche" at bounding box center [210, 111] width 332 height 15
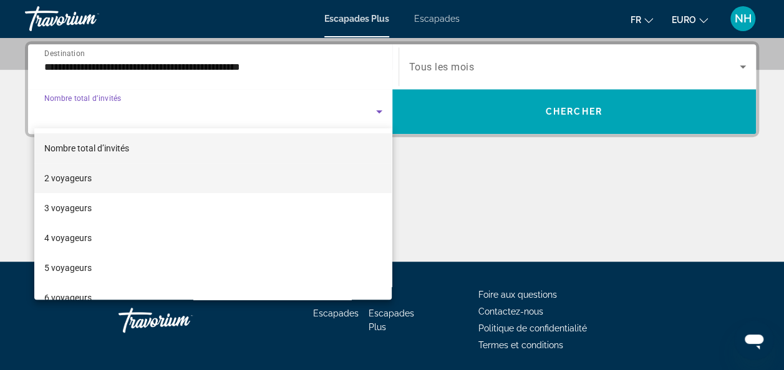
click at [122, 171] on mat-option "2 voyageurs" at bounding box center [213, 178] width 358 height 30
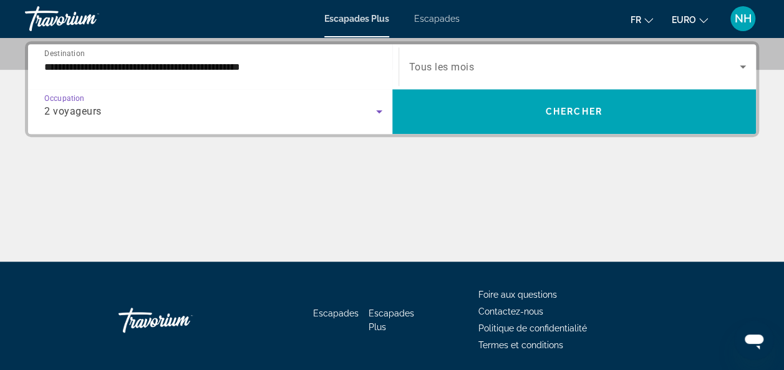
click at [458, 77] on div "Widget de recherche" at bounding box center [577, 66] width 337 height 35
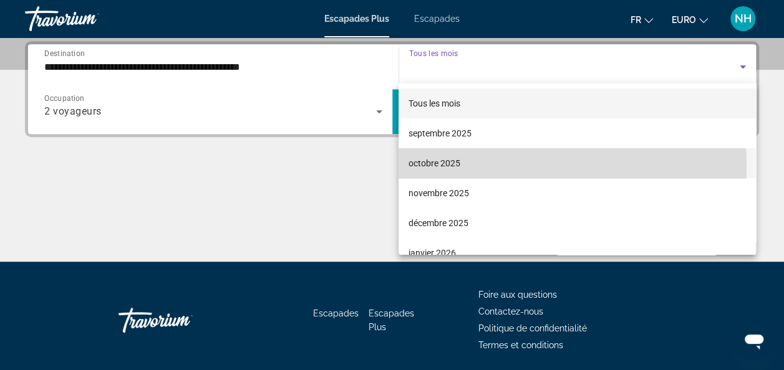
click at [443, 165] on font "octobre 2025" at bounding box center [434, 163] width 52 height 10
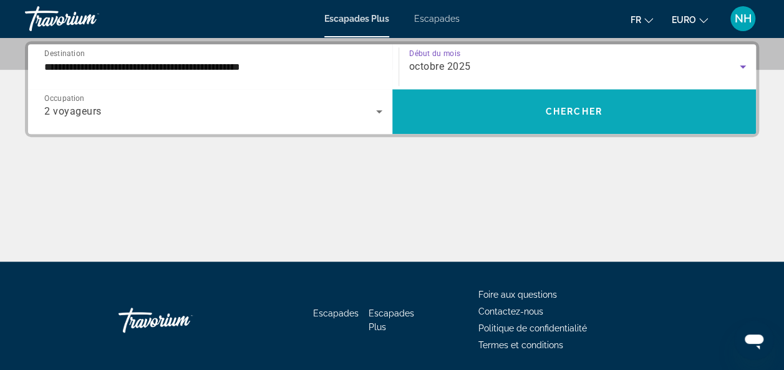
click at [516, 120] on span "Widget de recherche" at bounding box center [574, 112] width 364 height 30
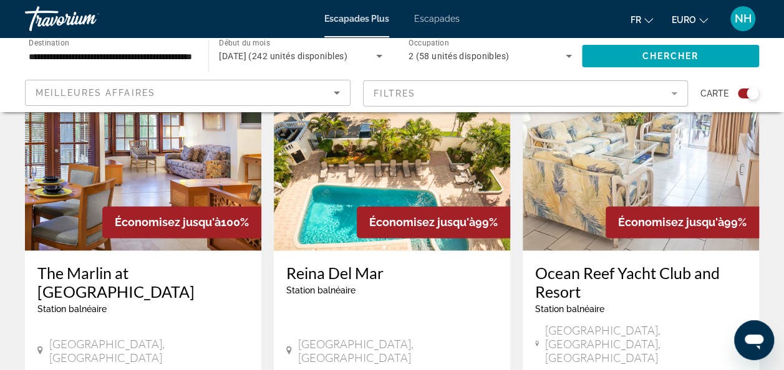
scroll to position [989, 0]
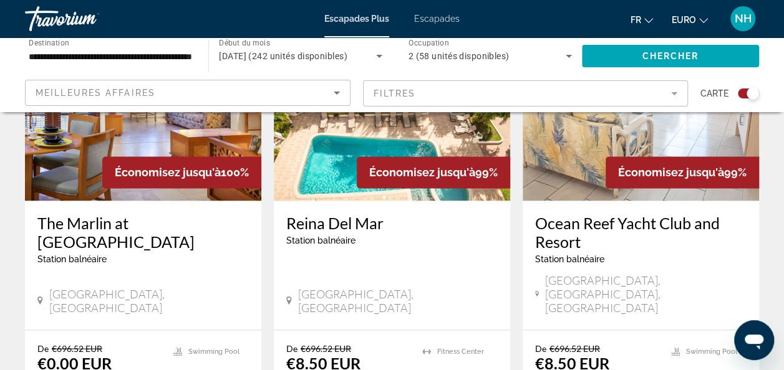
click at [181, 159] on div "Économisez jusqu'à 100%" at bounding box center [181, 172] width 159 height 32
click at [93, 161] on img "Contenu principal" at bounding box center [143, 101] width 236 height 200
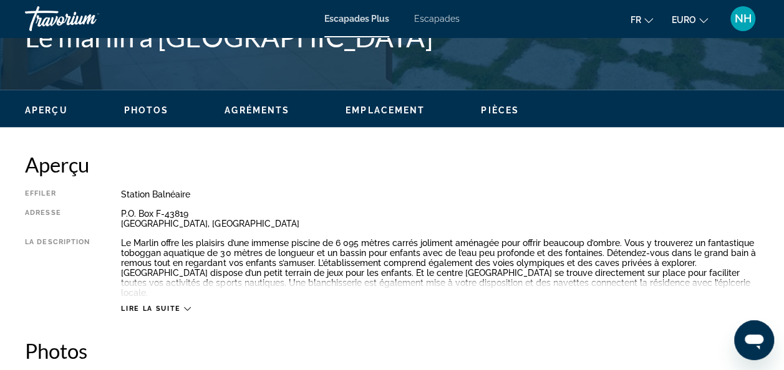
scroll to position [607, 0]
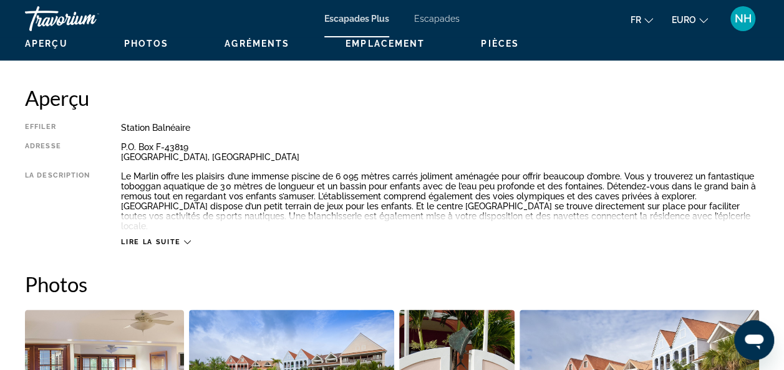
click at [175, 226] on div "Lire la suite" at bounding box center [440, 230] width 638 height 34
click at [175, 238] on span "Lire la suite" at bounding box center [150, 242] width 59 height 8
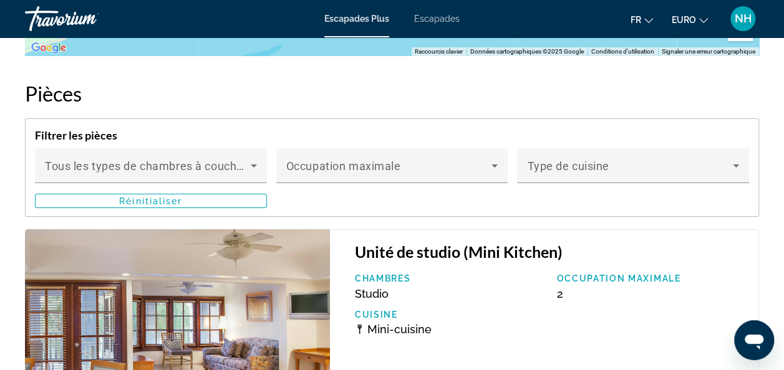
scroll to position [2253, 0]
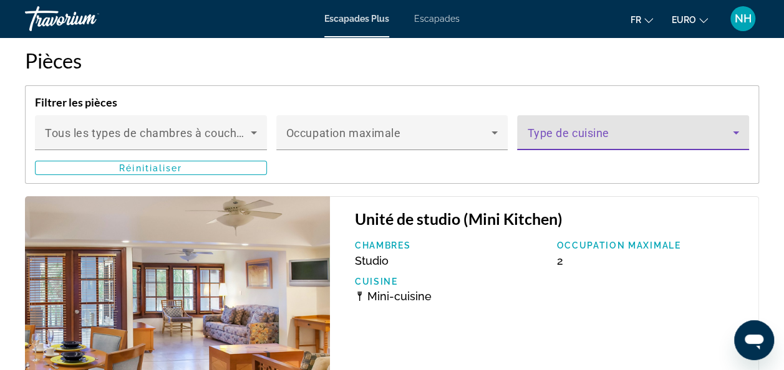
click at [645, 132] on span "Contenu principal" at bounding box center [630, 137] width 206 height 15
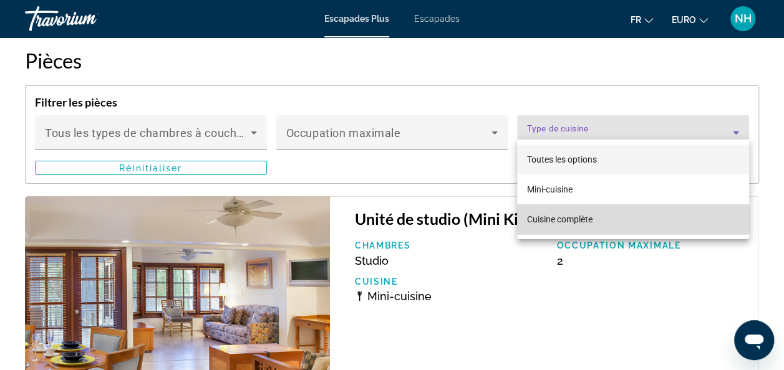
click at [599, 218] on mat-option "Cuisine complète" at bounding box center [633, 219] width 232 height 30
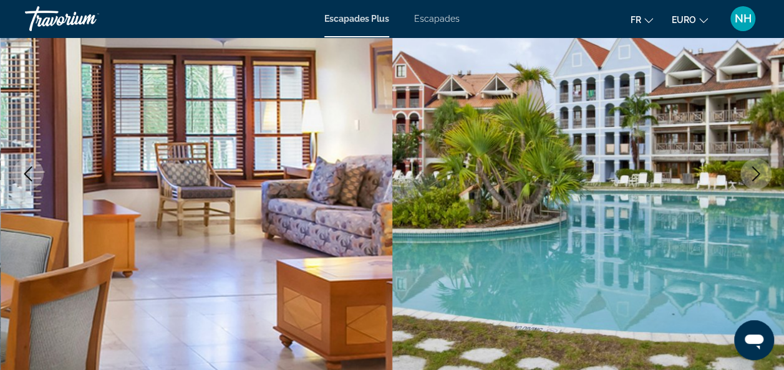
scroll to position [0, 0]
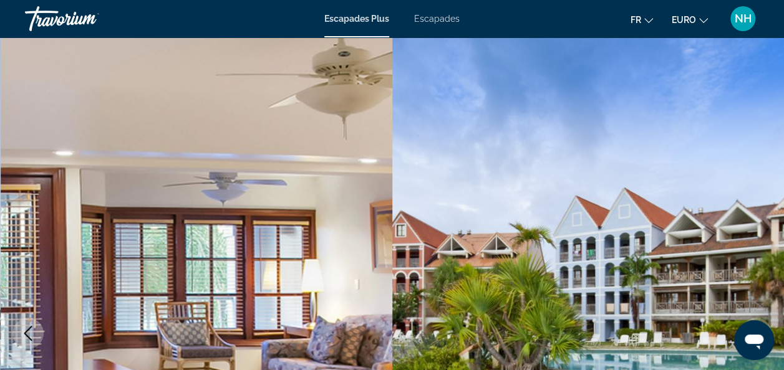
click at [388, 16] on span "Escapades Plus" at bounding box center [356, 19] width 65 height 10
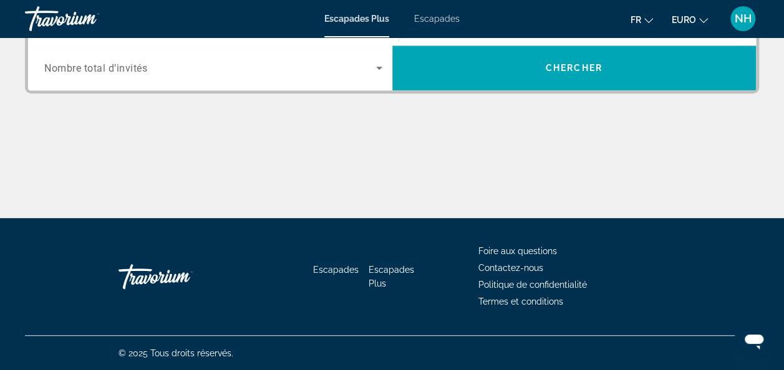
scroll to position [24, 0]
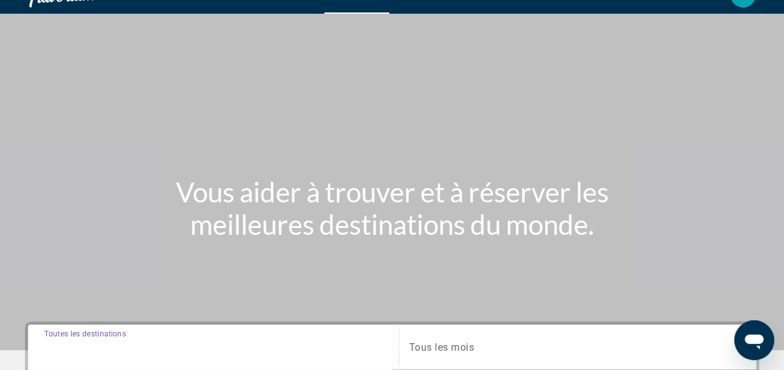
click at [365, 340] on input "Destination Toutes les destinations" at bounding box center [213, 347] width 338 height 15
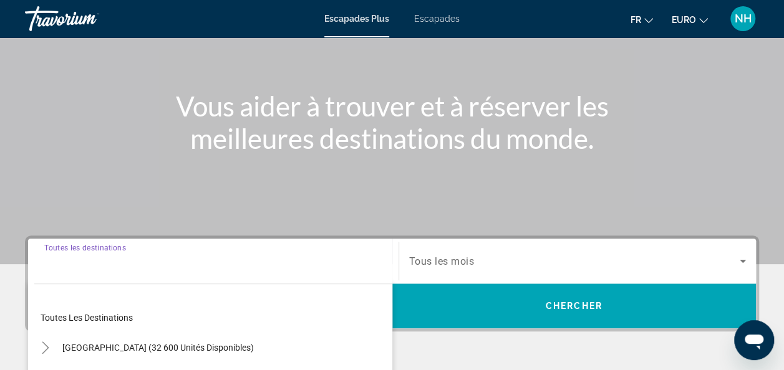
scroll to position [304, 0]
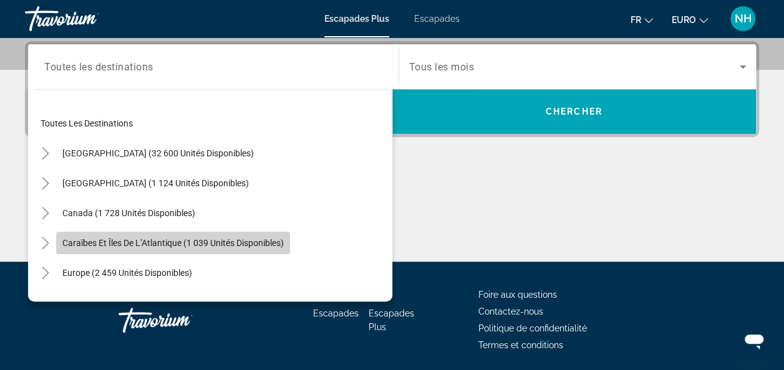
click at [241, 236] on span "Widget de recherche" at bounding box center [173, 243] width 234 height 30
type input "**********"
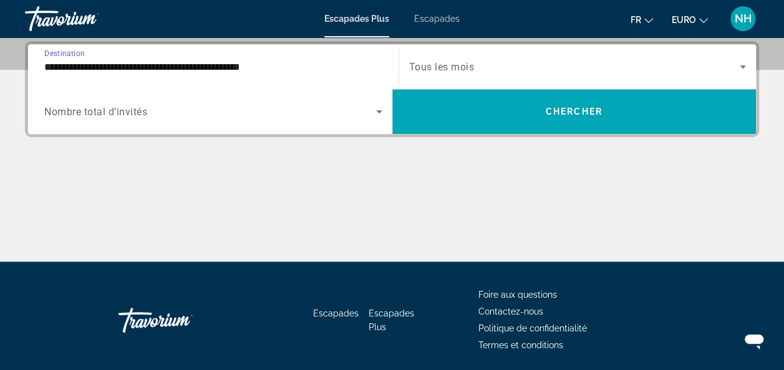
click at [381, 115] on icon "Widget de recherche" at bounding box center [379, 111] width 15 height 15
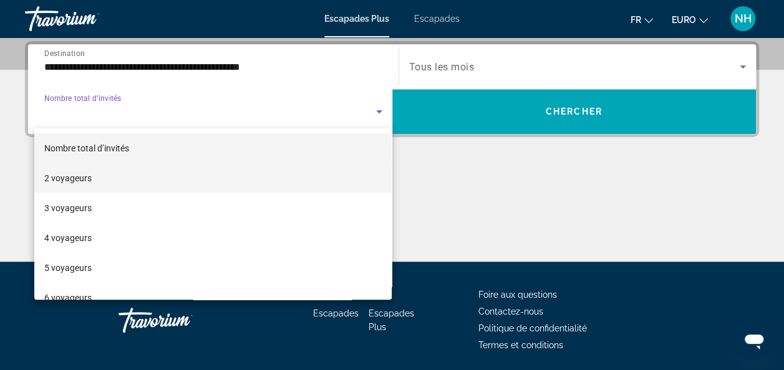
click at [289, 167] on mat-option "2 voyageurs" at bounding box center [213, 178] width 358 height 30
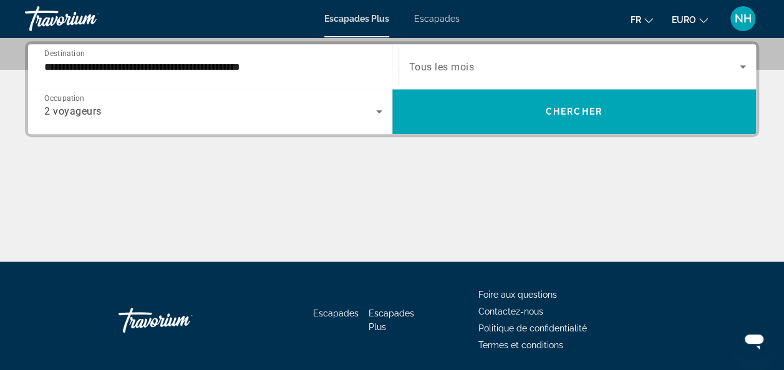
click at [494, 49] on div "Widget de recherche" at bounding box center [577, 66] width 337 height 35
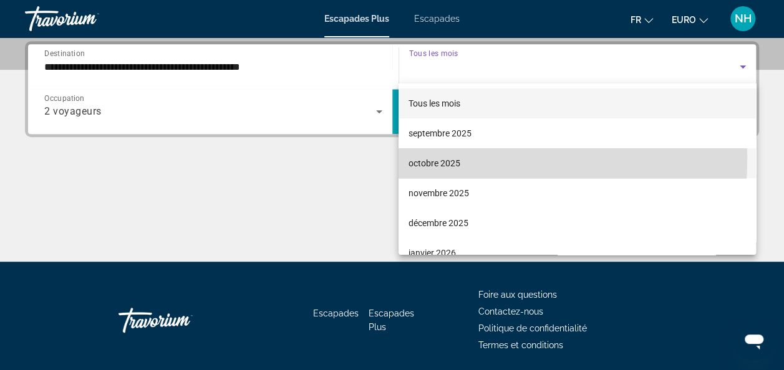
click at [427, 158] on font "octobre 2025" at bounding box center [434, 163] width 52 height 10
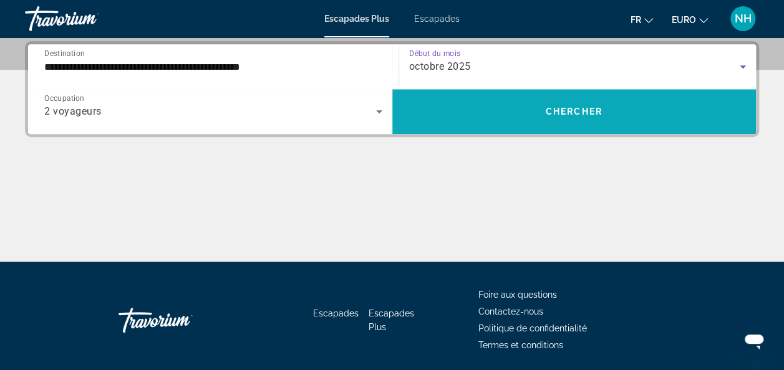
click at [473, 118] on span "Widget de recherche" at bounding box center [574, 112] width 364 height 30
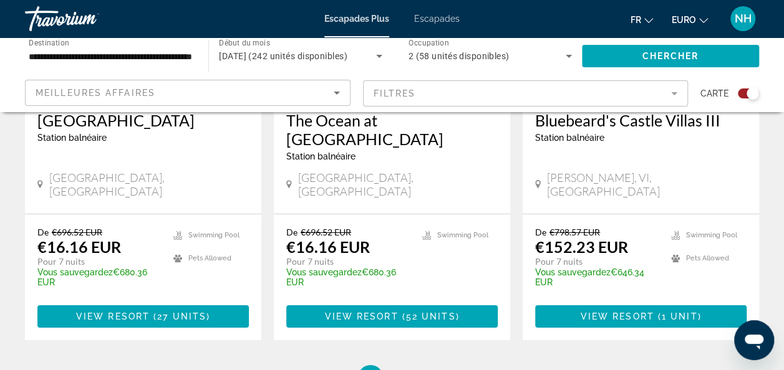
scroll to position [2060, 0]
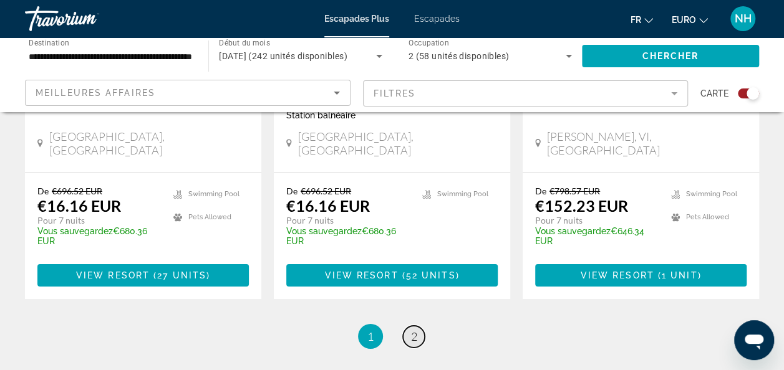
click at [416, 326] on link "page 2" at bounding box center [414, 337] width 22 height 22
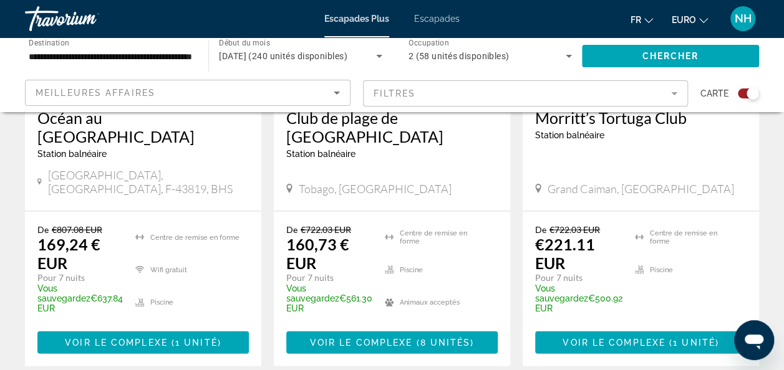
scroll to position [1105, 0]
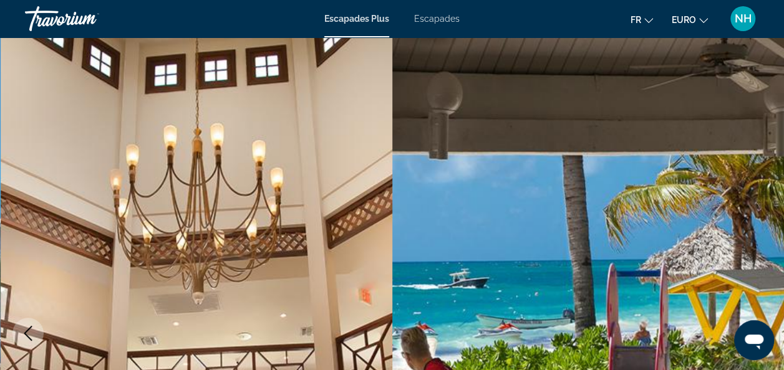
click at [29, 326] on icon "Image précédente" at bounding box center [28, 333] width 15 height 15
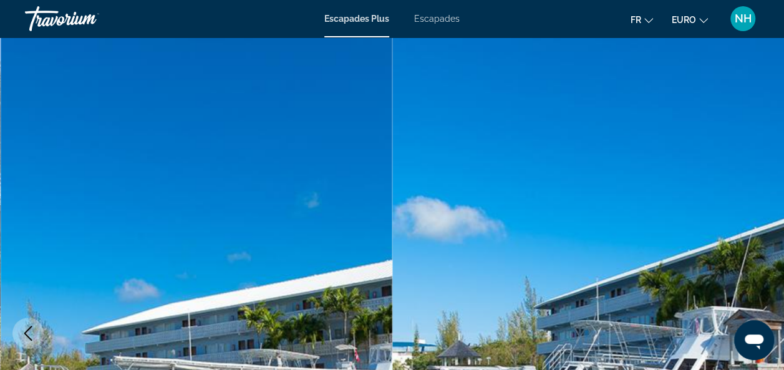
click at [29, 326] on icon "Image précédente" at bounding box center [28, 333] width 15 height 15
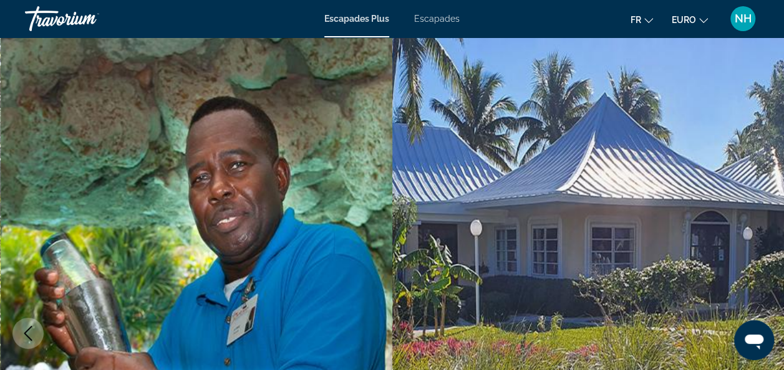
click at [29, 326] on icon "Image précédente" at bounding box center [28, 333] width 15 height 15
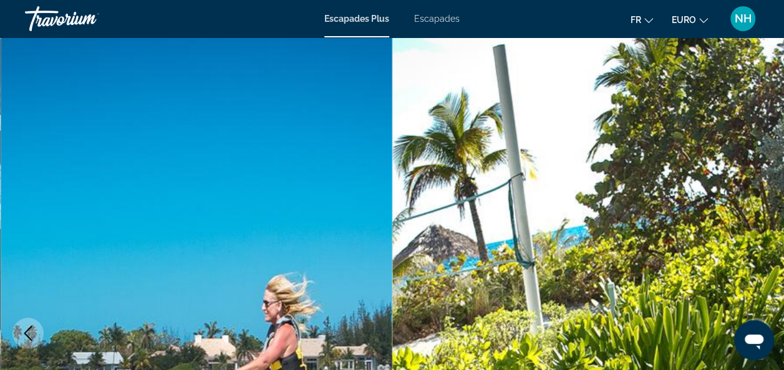
click at [29, 326] on icon "Image précédente" at bounding box center [28, 333] width 15 height 15
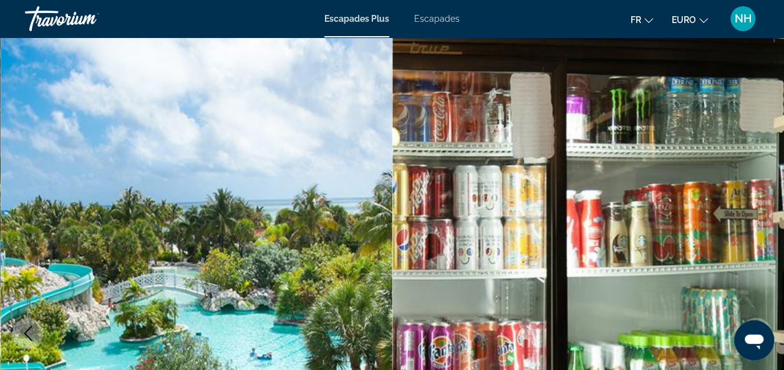
click at [375, 23] on span "Escapades Plus" at bounding box center [356, 19] width 65 height 10
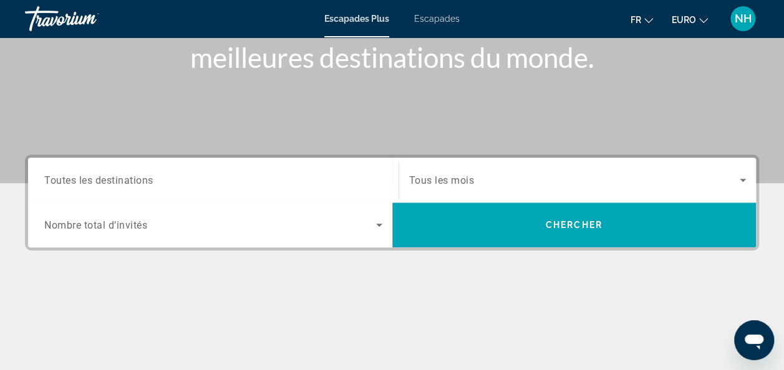
scroll to position [274, 0]
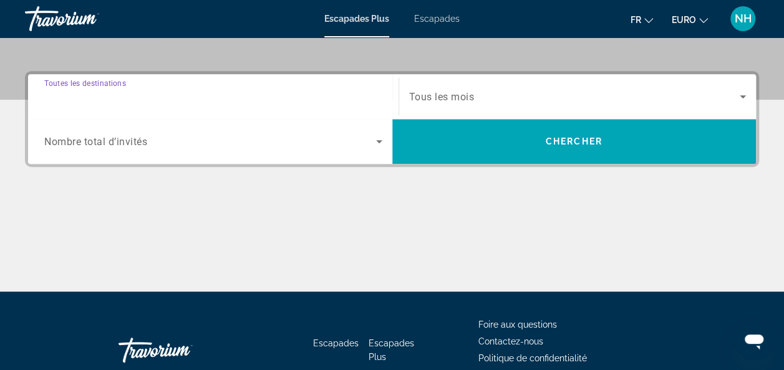
click at [347, 95] on input "Destination Toutes les destinations" at bounding box center [213, 97] width 338 height 15
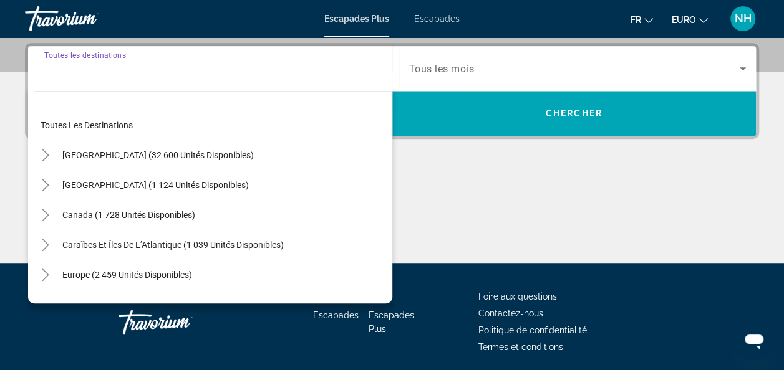
scroll to position [304, 0]
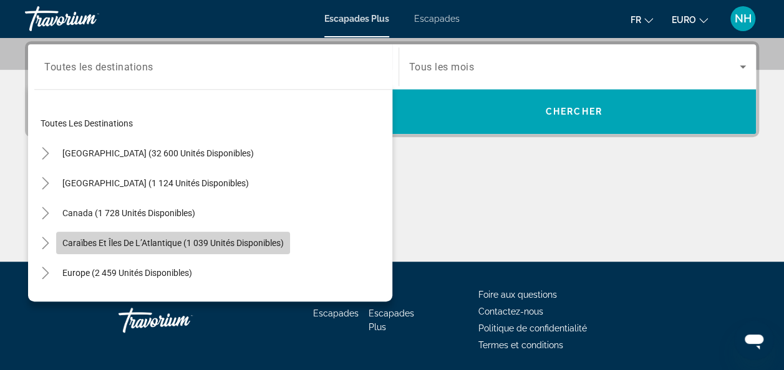
click at [211, 235] on span "Widget de recherche" at bounding box center [173, 243] width 234 height 30
type input "**********"
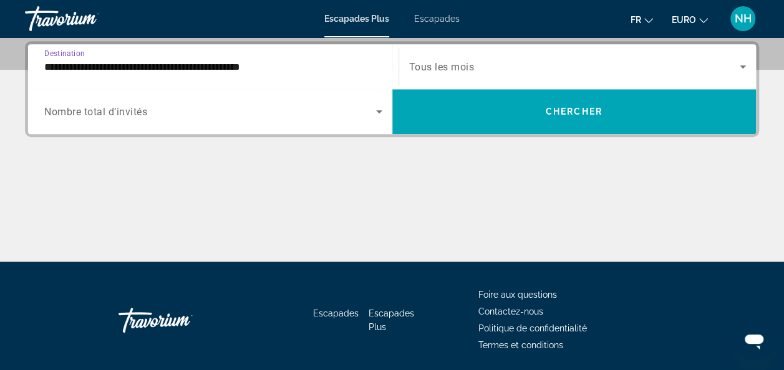
click at [284, 108] on span "Widget de recherche" at bounding box center [210, 111] width 332 height 15
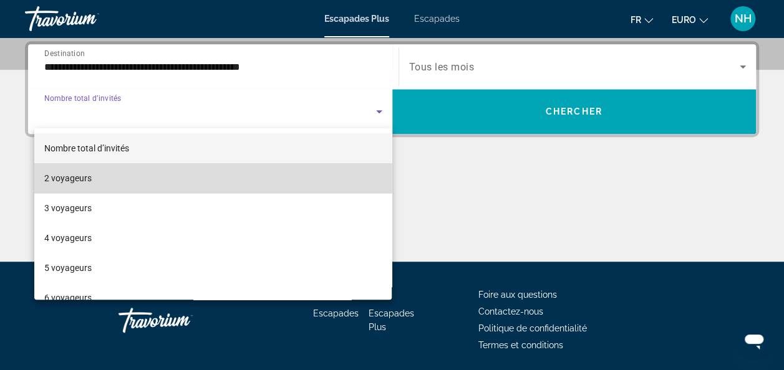
click at [233, 173] on mat-option "2 voyageurs" at bounding box center [213, 178] width 358 height 30
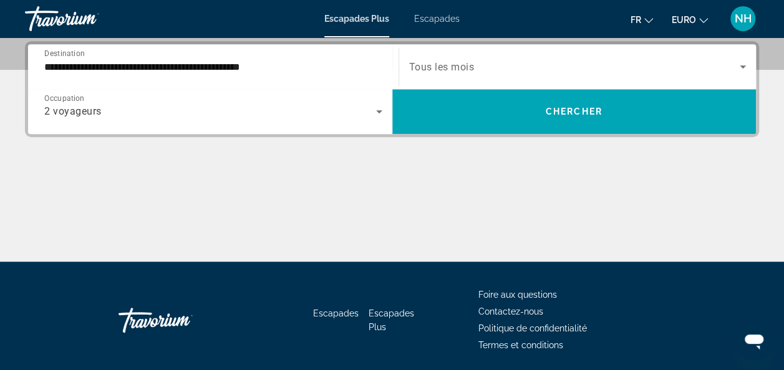
click at [551, 77] on div "Widget de recherche" at bounding box center [577, 66] width 337 height 35
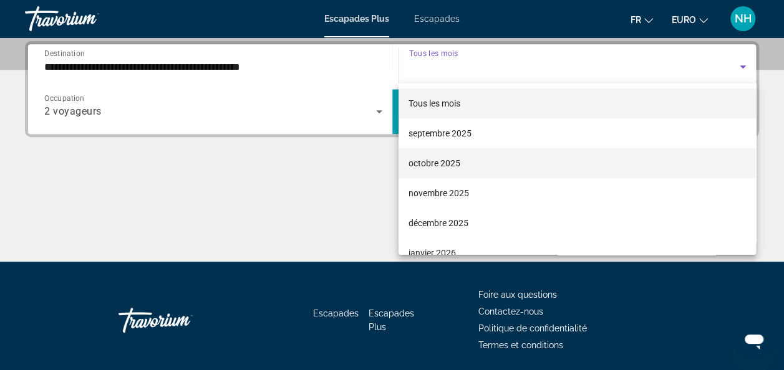
click at [499, 161] on mat-option "octobre 2025" at bounding box center [576, 163] width 357 height 30
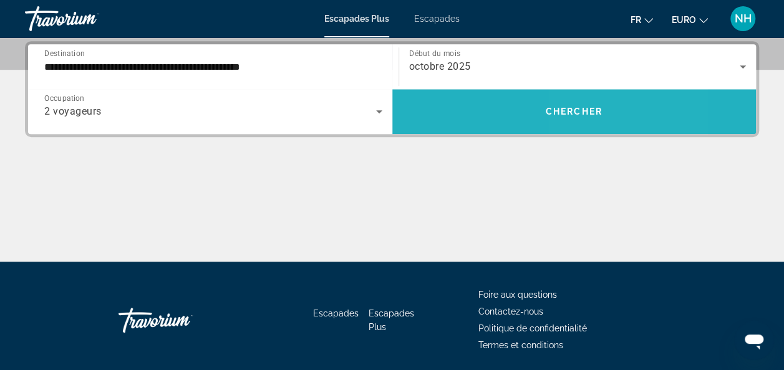
click at [576, 107] on span "Chercher" at bounding box center [574, 112] width 57 height 10
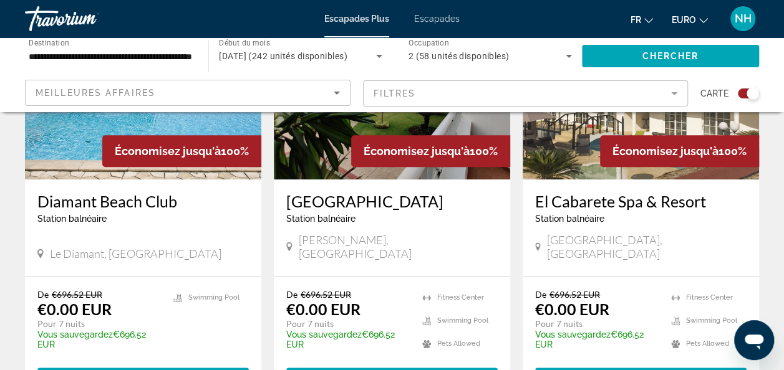
scroll to position [565, 0]
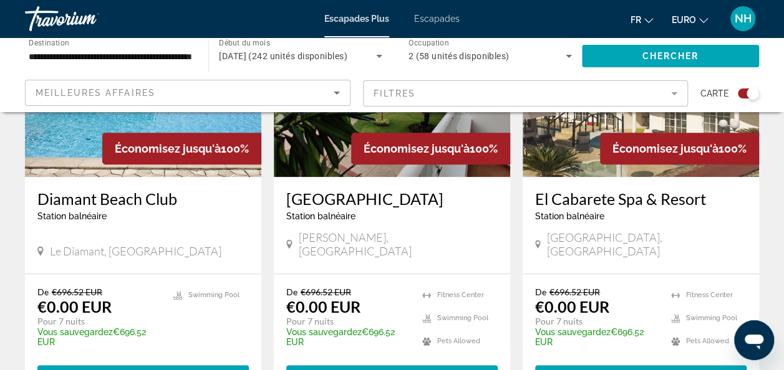
click at [201, 130] on img "Contenu principal" at bounding box center [143, 78] width 236 height 200
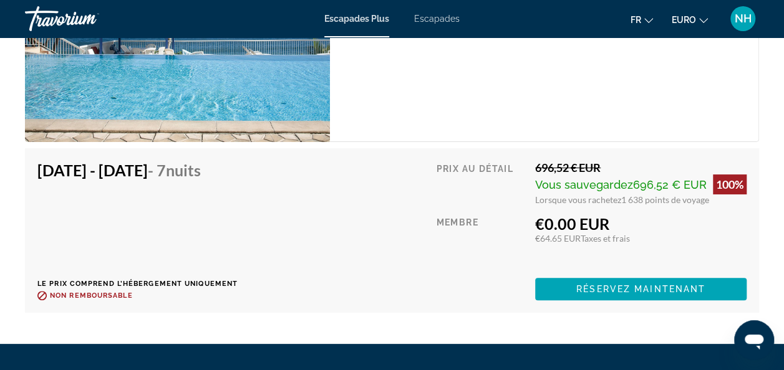
scroll to position [2393, 0]
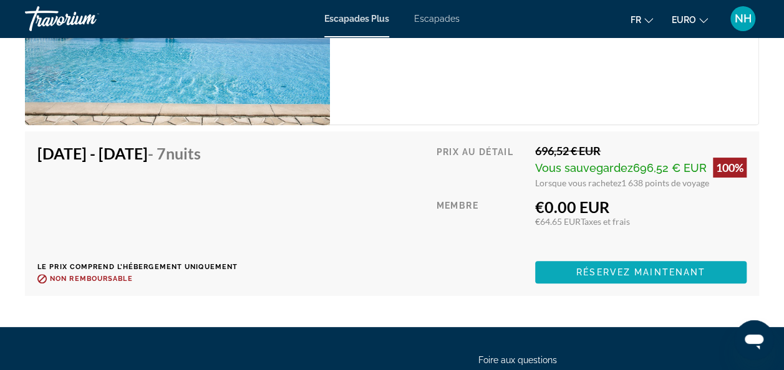
click at [707, 270] on span "Contenu principal" at bounding box center [640, 272] width 211 height 30
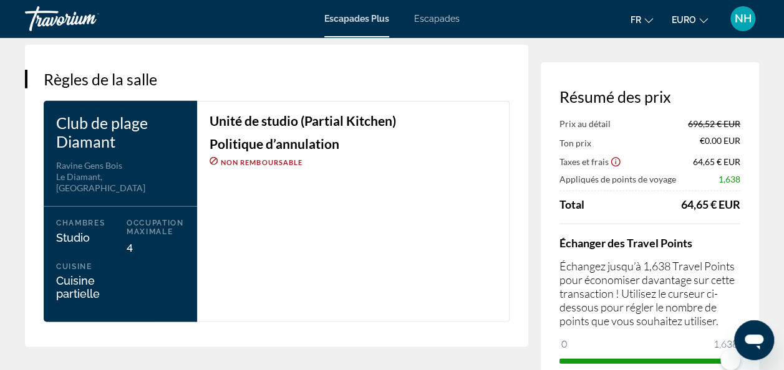
scroll to position [1621, 0]
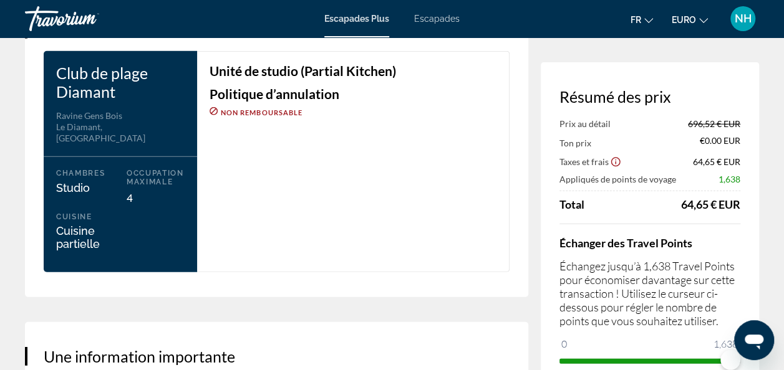
click at [378, 17] on span "Escapades Plus" at bounding box center [356, 19] width 65 height 10
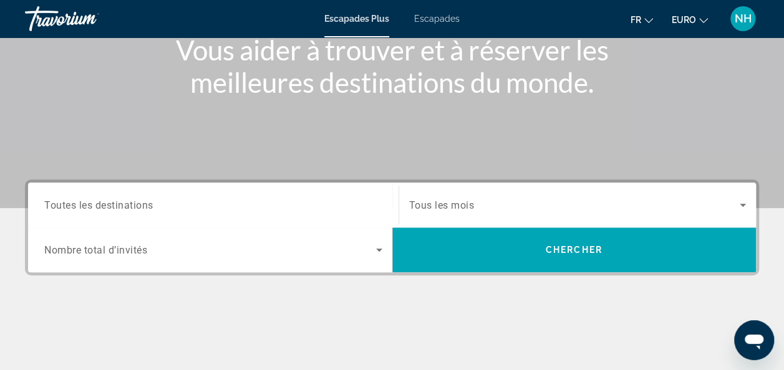
scroll to position [208, 0]
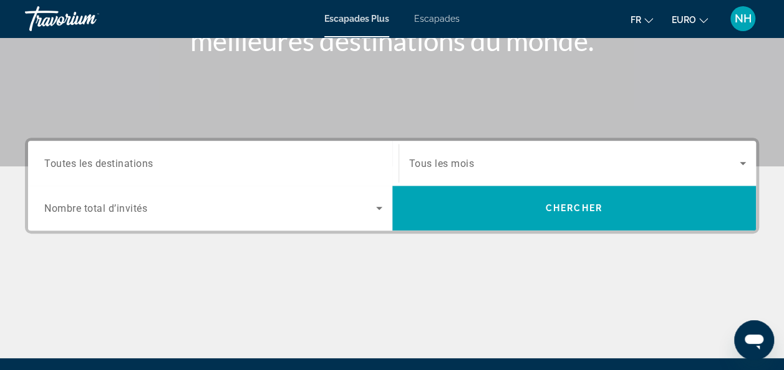
click at [353, 152] on div "Widget de recherche" at bounding box center [213, 164] width 338 height 36
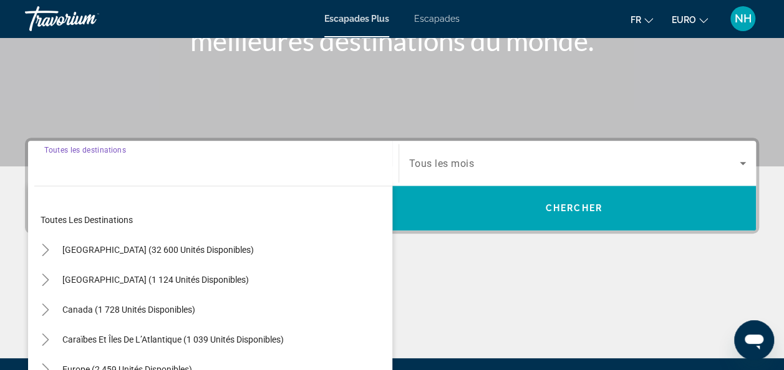
scroll to position [304, 0]
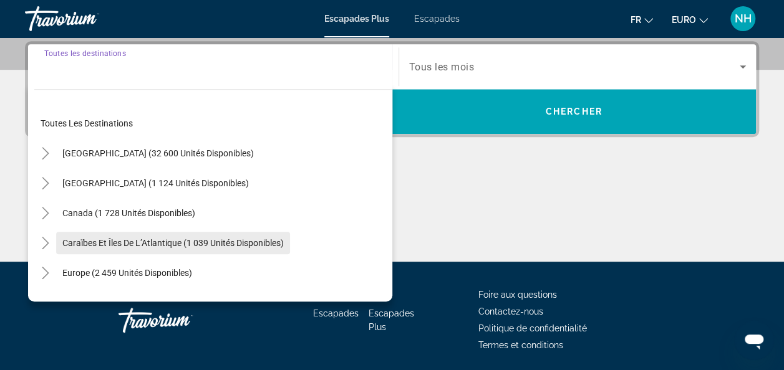
click at [195, 234] on span "Widget de recherche" at bounding box center [173, 243] width 234 height 30
type input "**********"
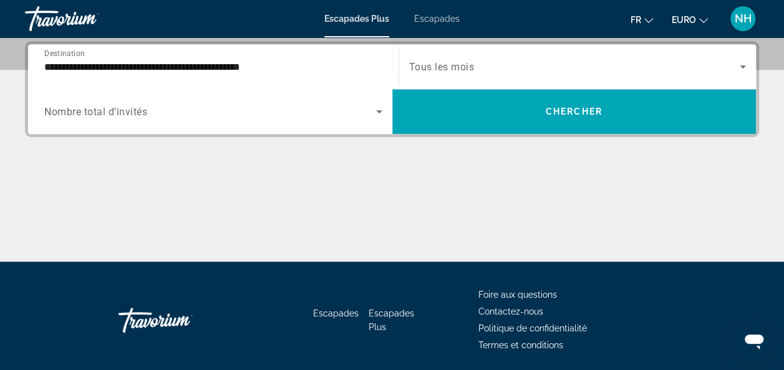
click at [448, 69] on span "Tous les mois" at bounding box center [441, 67] width 65 height 12
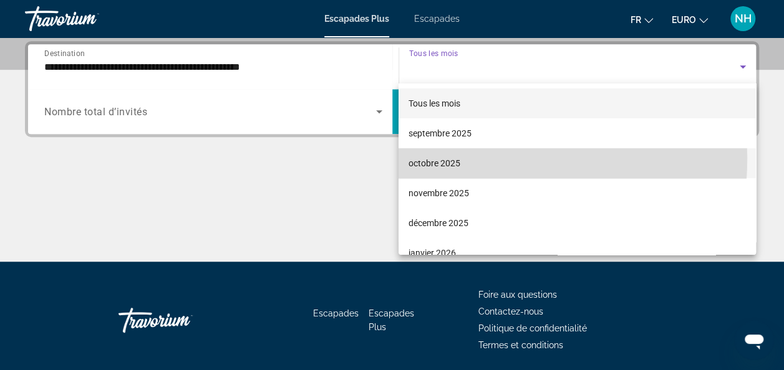
click at [451, 158] on font "octobre 2025" at bounding box center [434, 163] width 52 height 10
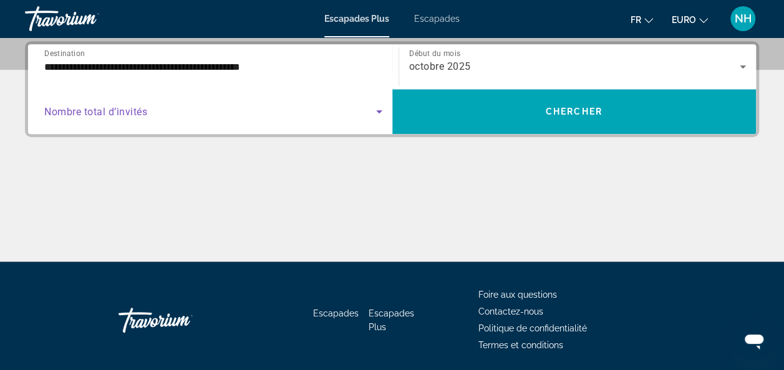
click at [380, 112] on icon "Widget de recherche" at bounding box center [379, 111] width 15 height 15
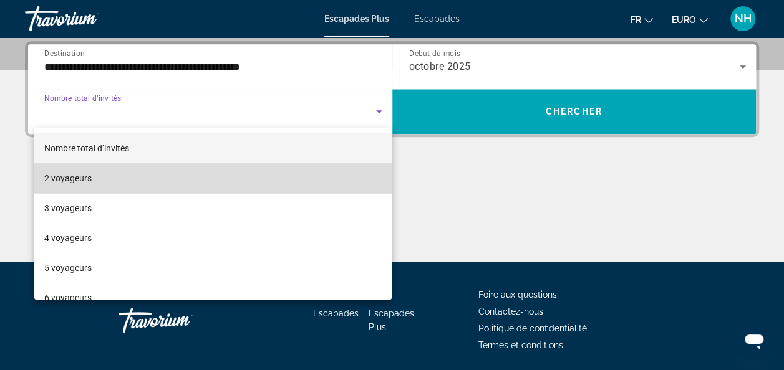
click at [329, 179] on mat-option "2 voyageurs" at bounding box center [213, 178] width 358 height 30
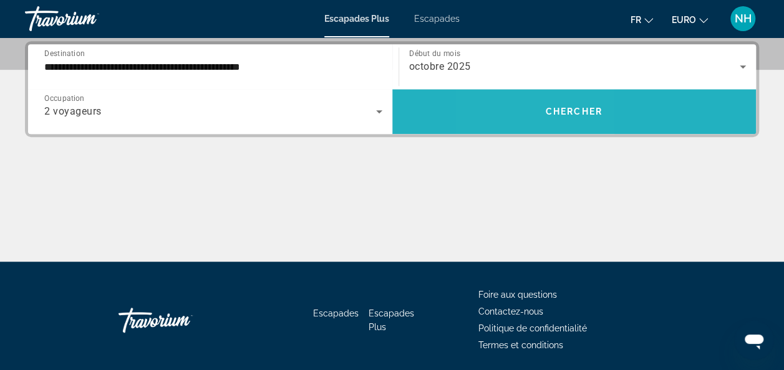
click at [527, 111] on span "Widget de recherche" at bounding box center [574, 112] width 364 height 30
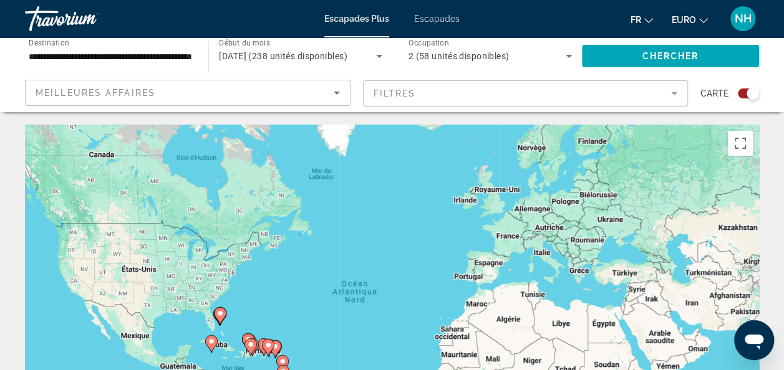
click at [527, 111] on app-map-search-filters "Meilleures affaires Filtres Carte" at bounding box center [391, 93] width 759 height 37
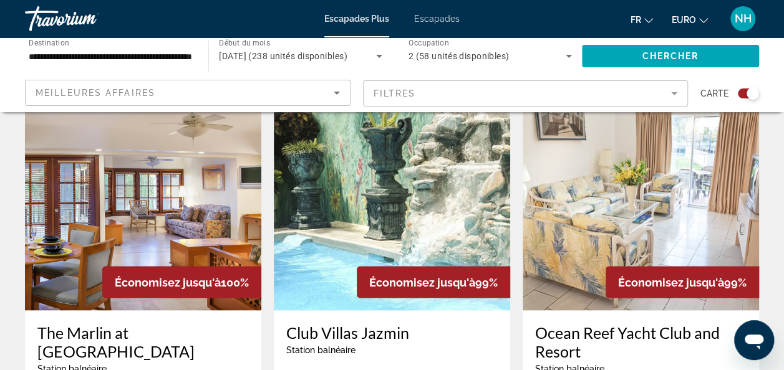
scroll to position [873, 0]
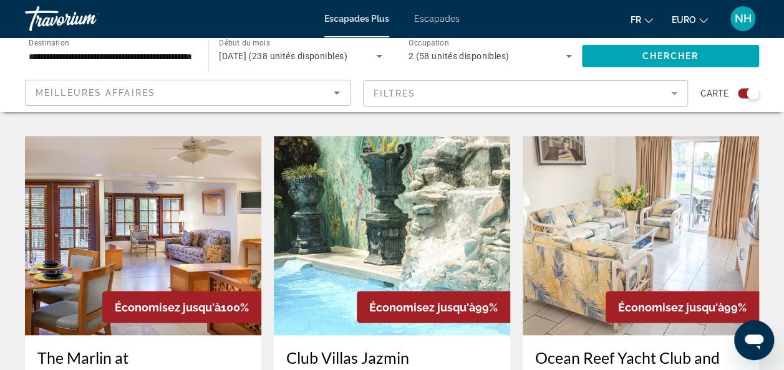
click at [197, 150] on img "Contenu principal" at bounding box center [143, 236] width 236 height 200
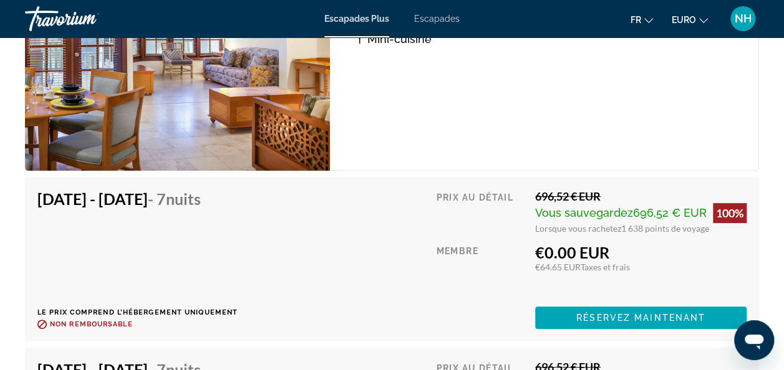
scroll to position [2594, 0]
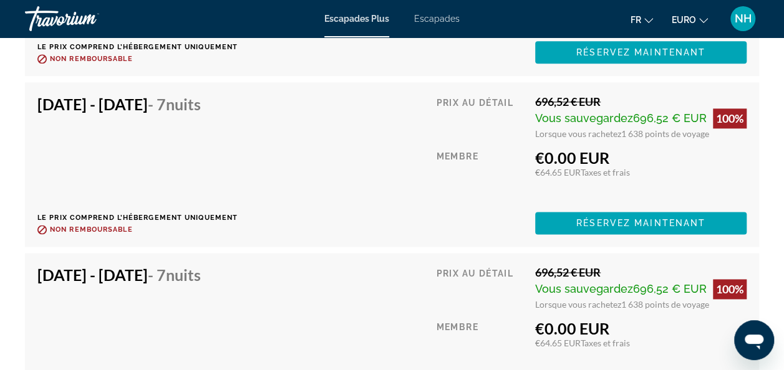
scroll to position [3142, 0]
